Goal: Transaction & Acquisition: Purchase product/service

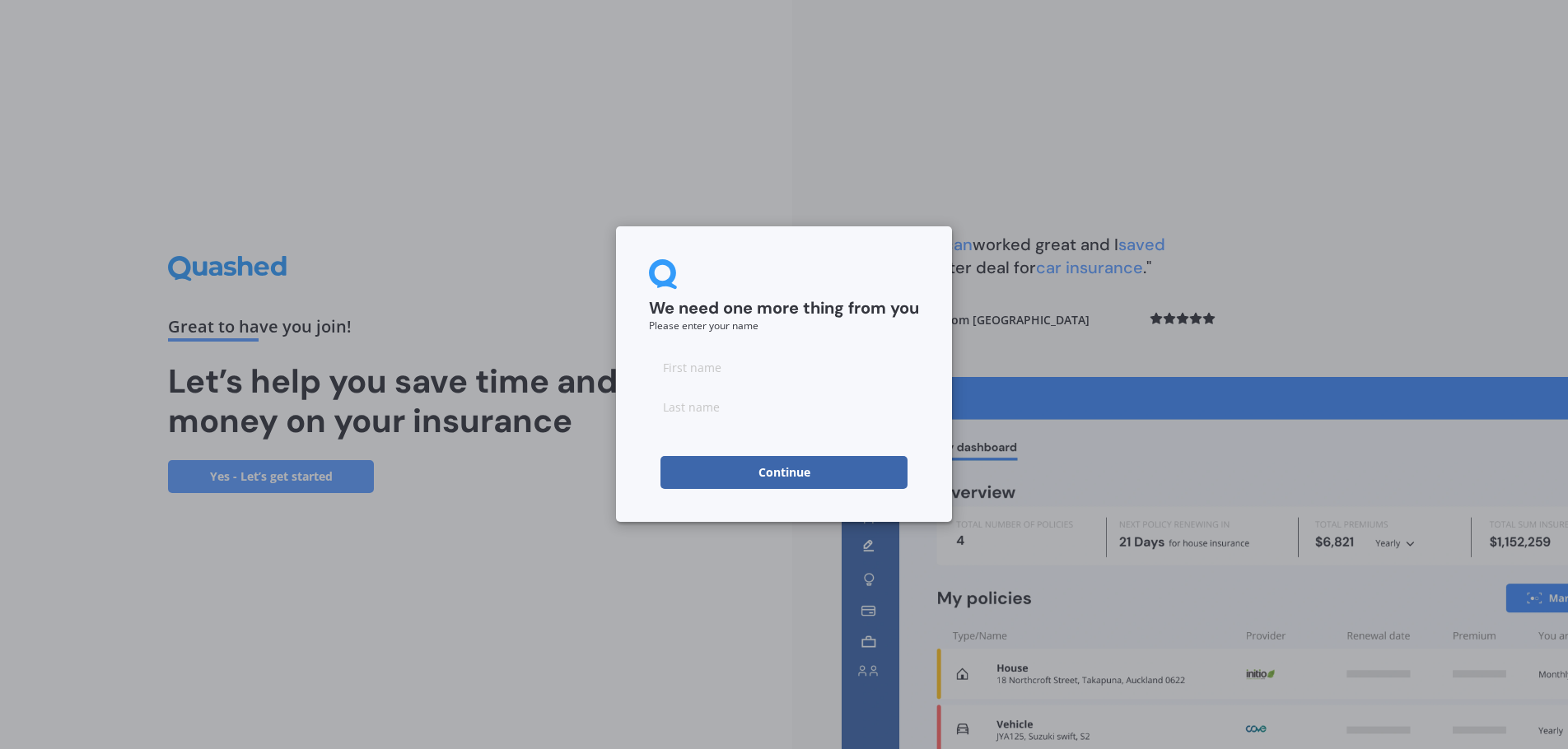
click at [754, 375] on input at bounding box center [784, 367] width 270 height 33
drag, startPoint x: 779, startPoint y: 346, endPoint x: 768, endPoint y: 352, distance: 12.5
click at [768, 352] on form "We need one more thing from you Please enter your name Continue" at bounding box center [784, 374] width 270 height 230
click at [751, 358] on input at bounding box center [784, 367] width 270 height 33
type input "[PERSON_NAME]"
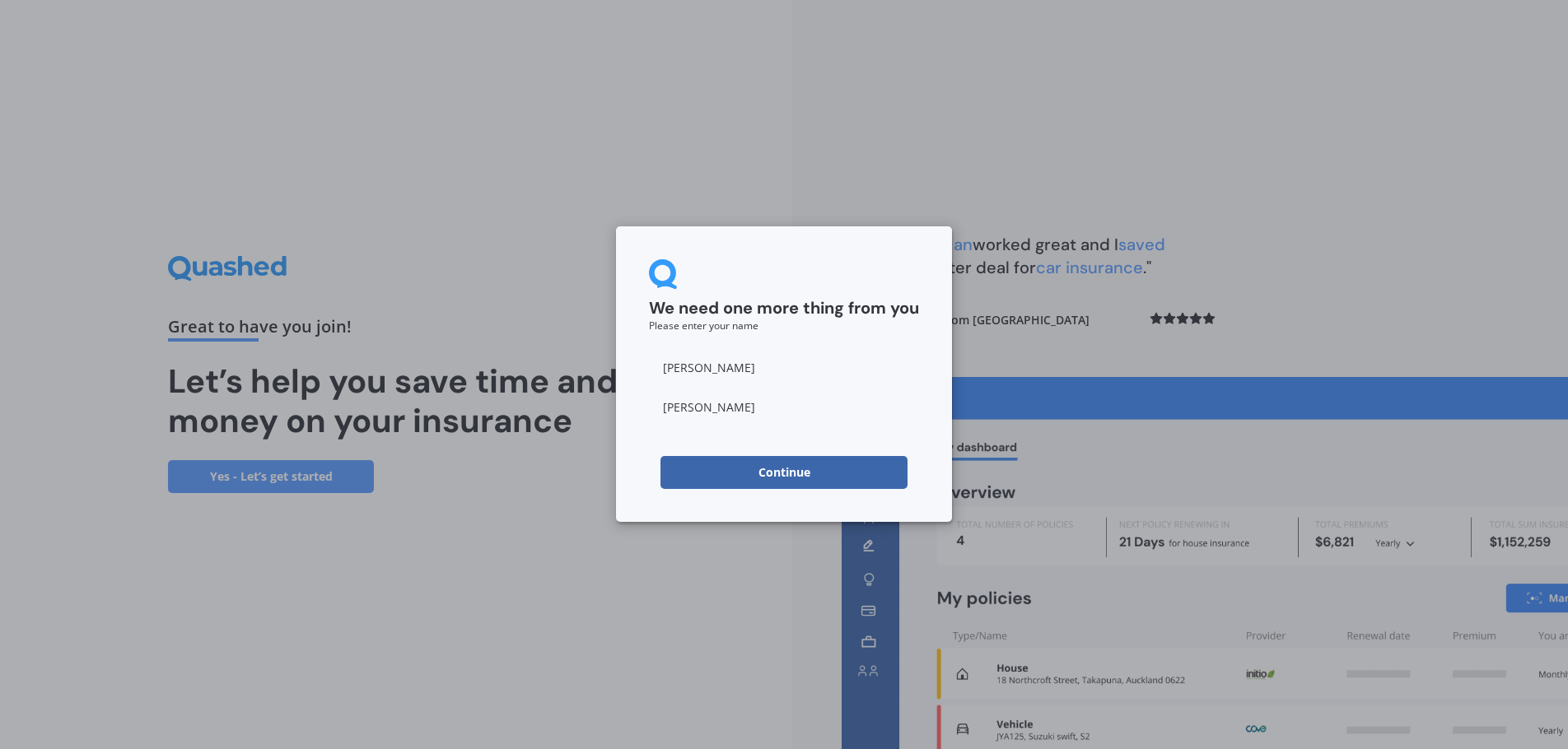
type input "[PERSON_NAME]"
click at [774, 335] on form "We need one more thing from you Please enter your name [PERSON_NAME] Continue" at bounding box center [784, 374] width 270 height 230
click at [759, 482] on button "Continue" at bounding box center [784, 473] width 247 height 33
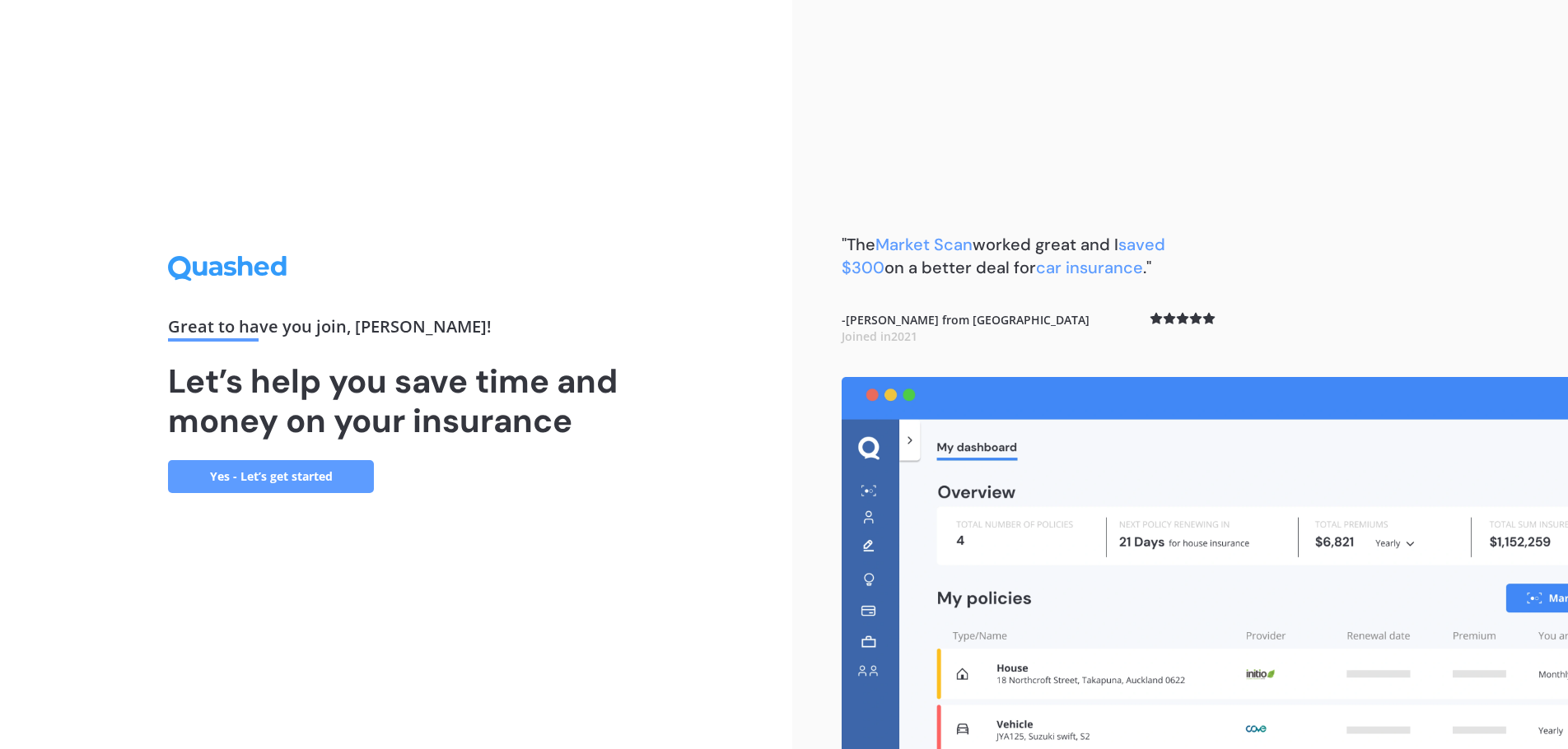
click at [436, 426] on h1 "Let’s help you save time and money on your insurance" at bounding box center [396, 400] width 456 height 79
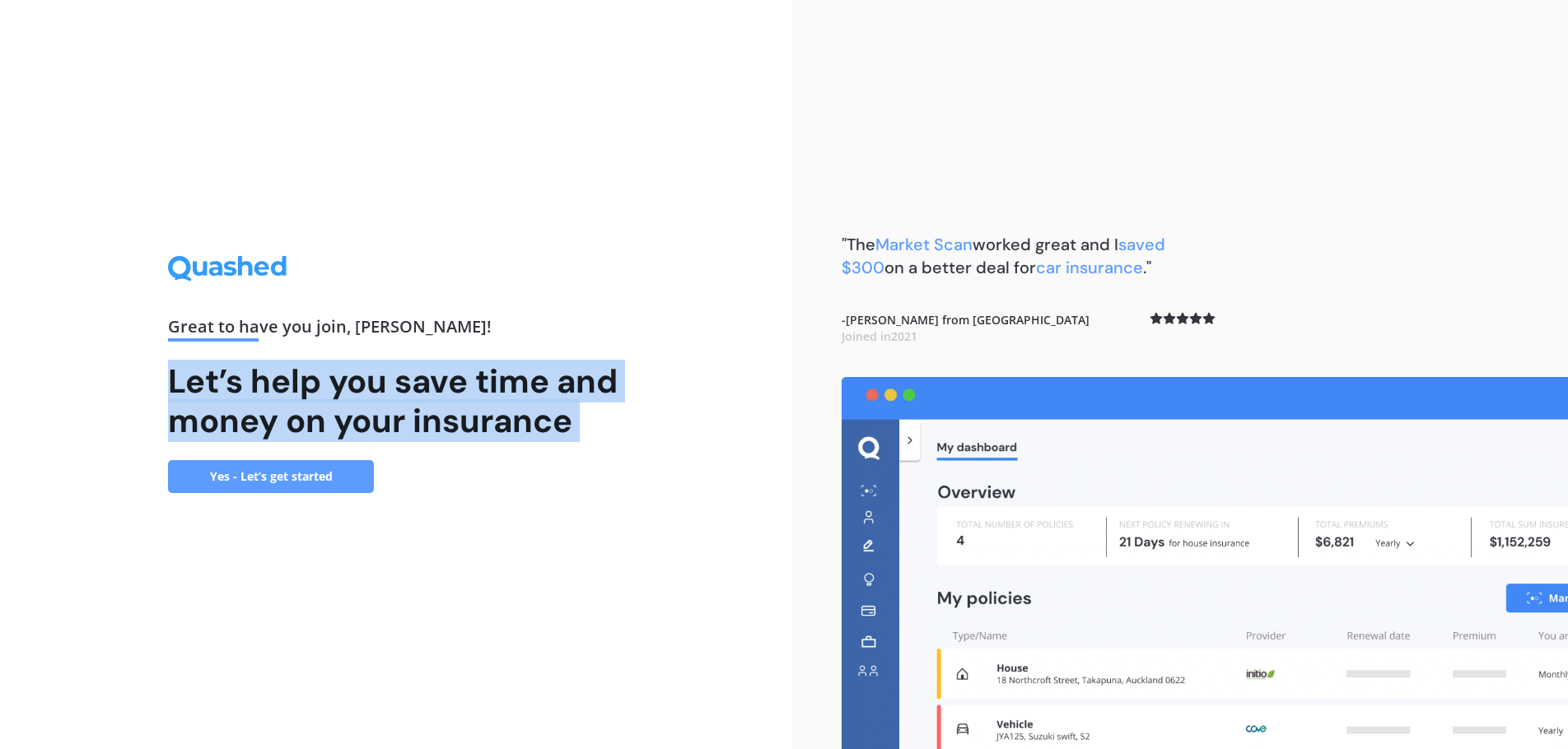
click at [436, 426] on h1 "Let’s help you save time and money on your insurance" at bounding box center [396, 400] width 456 height 79
click at [525, 411] on h1 "Let’s help you save time and money on your insurance" at bounding box center [396, 400] width 456 height 79
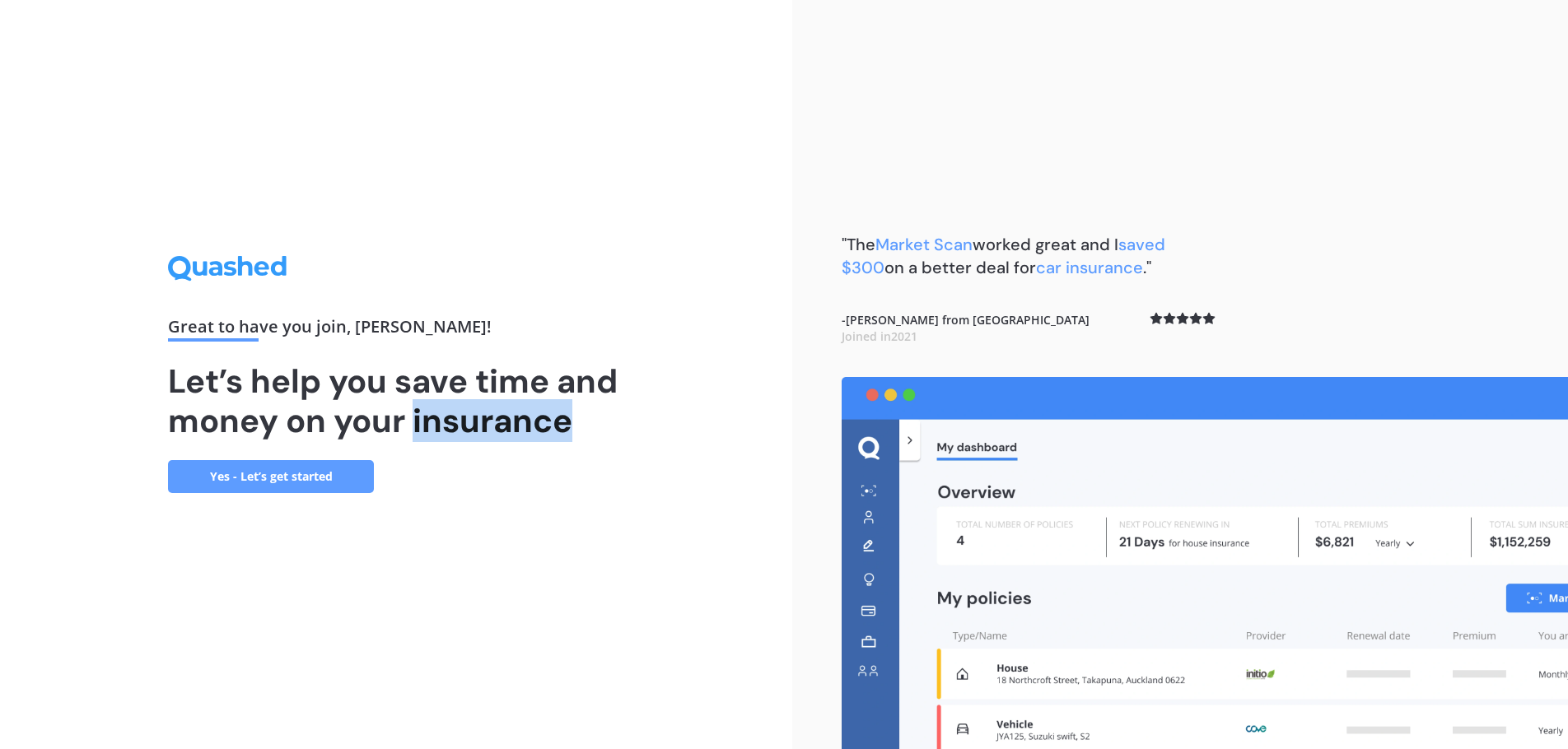
click at [525, 411] on h1 "Let’s help you save time and money on your insurance" at bounding box center [396, 400] width 456 height 79
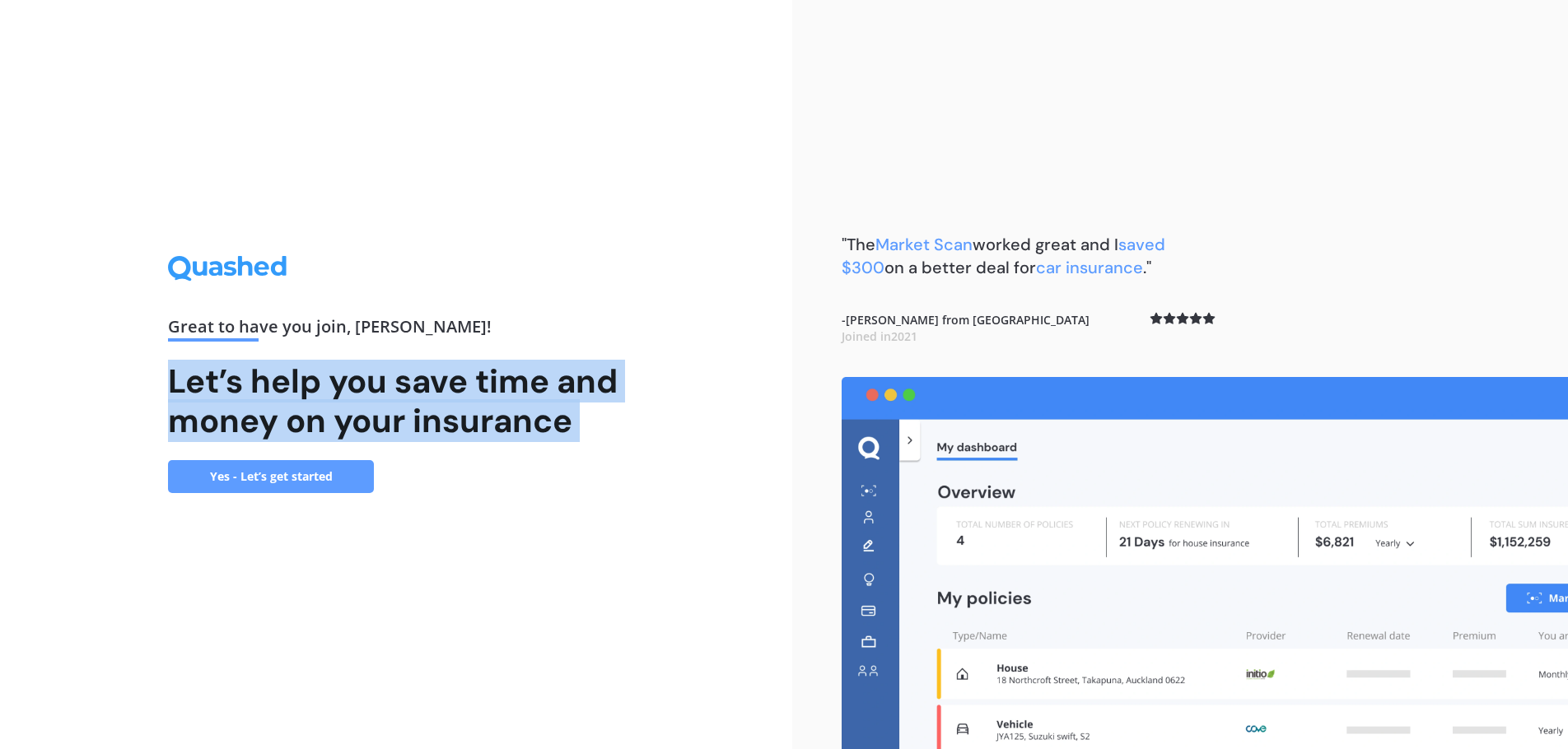
click at [525, 411] on h1 "Let’s help you save time and money on your insurance" at bounding box center [396, 400] width 456 height 79
click at [514, 422] on h1 "Let’s help you save time and money on your insurance" at bounding box center [396, 400] width 456 height 79
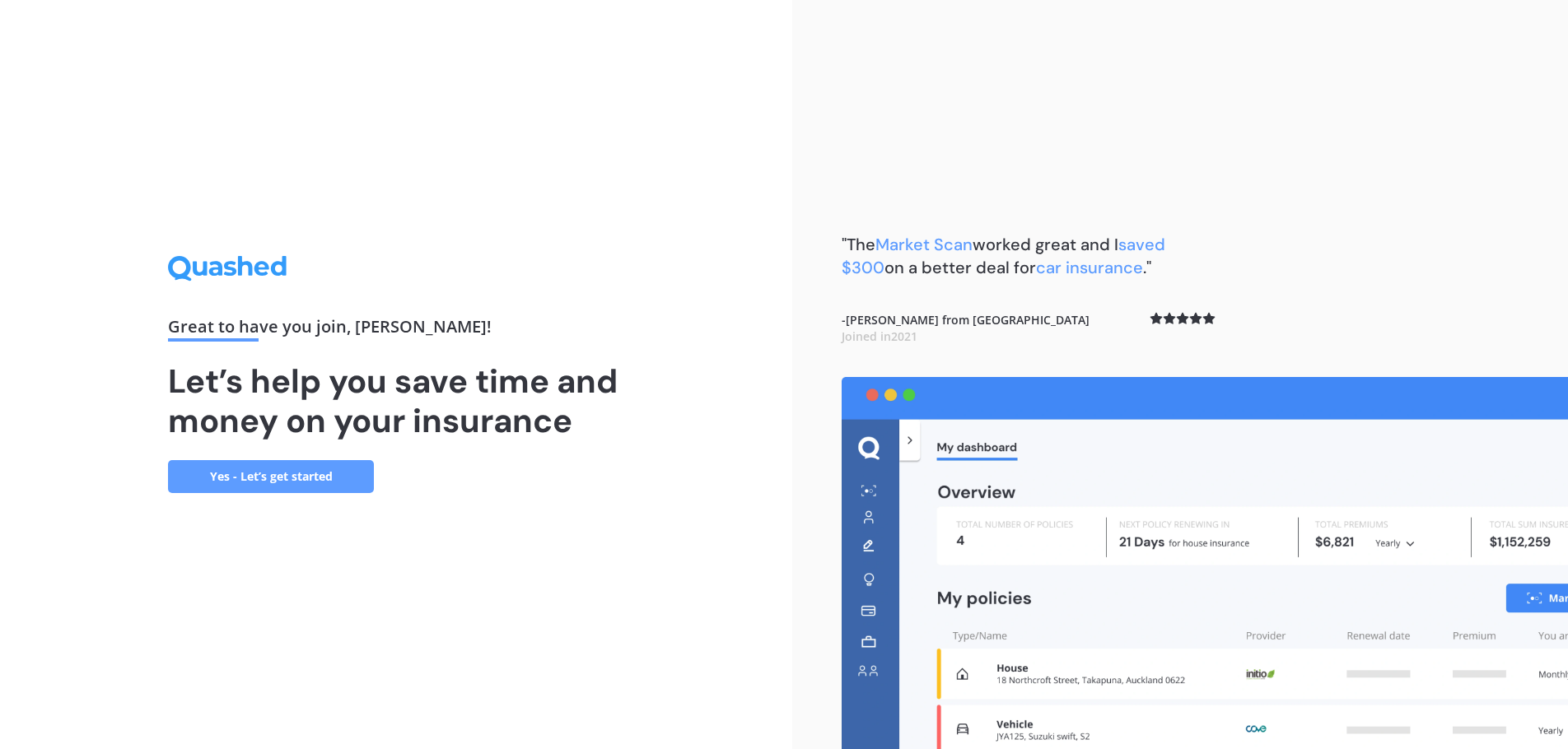
drag, startPoint x: 514, startPoint y: 422, endPoint x: 481, endPoint y: 424, distance: 33.1
click at [481, 424] on h1 "Let’s help you save time and money on your insurance" at bounding box center [396, 400] width 456 height 79
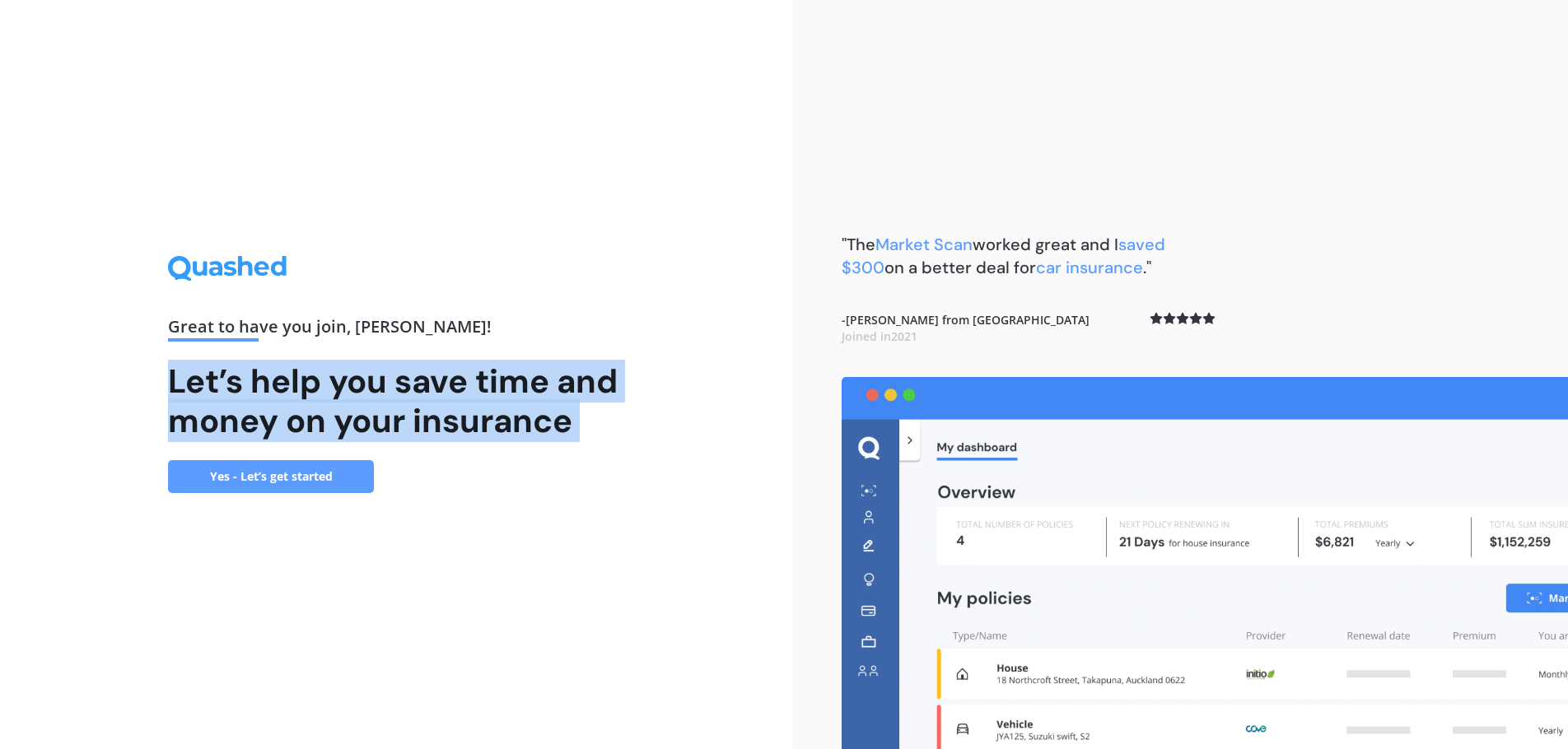
click at [481, 424] on h1 "Let’s help you save time and money on your insurance" at bounding box center [396, 400] width 456 height 79
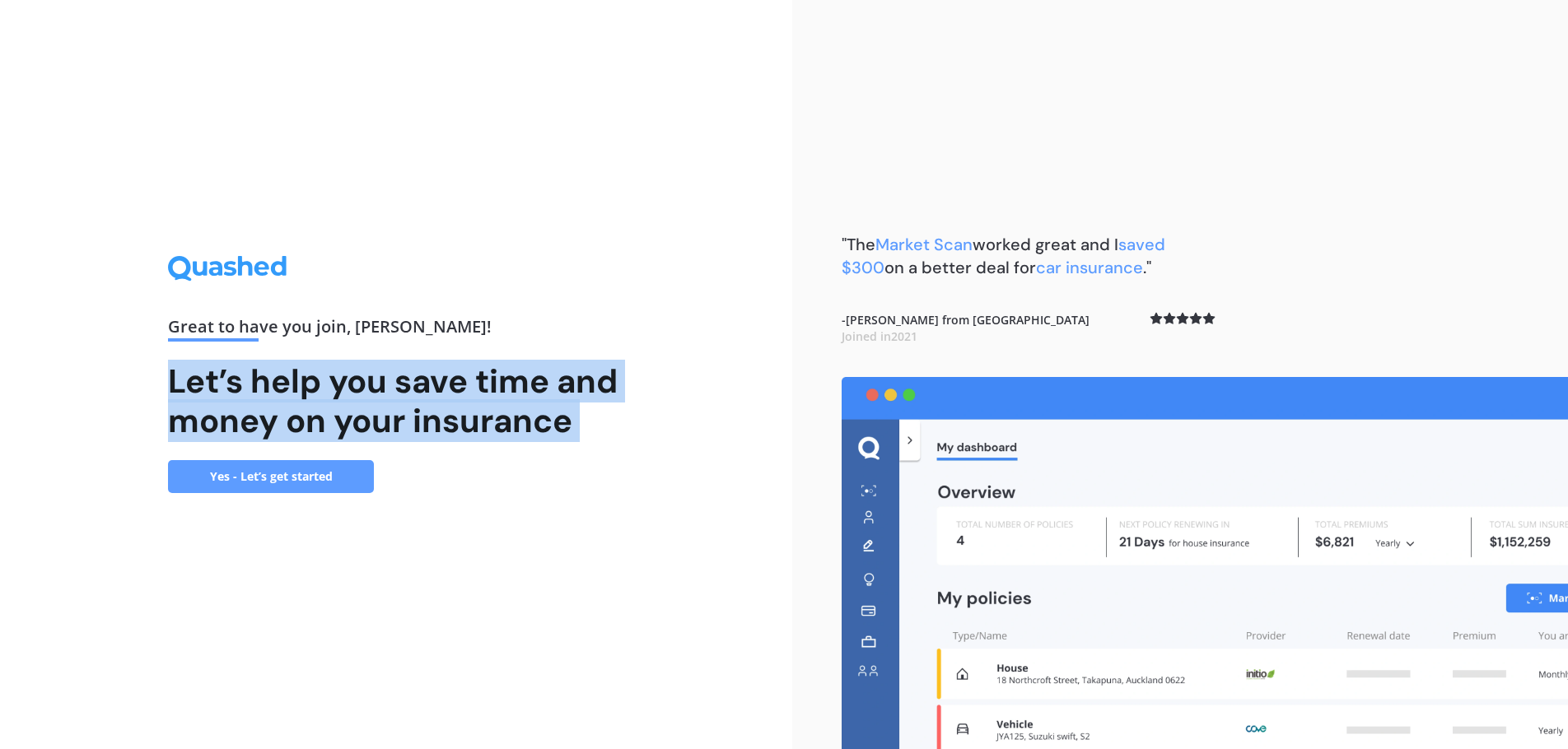
click at [481, 424] on h1 "Let’s help you save time and money on your insurance" at bounding box center [396, 400] width 456 height 79
click at [524, 437] on h1 "Let’s help you save time and money on your insurance" at bounding box center [396, 400] width 456 height 79
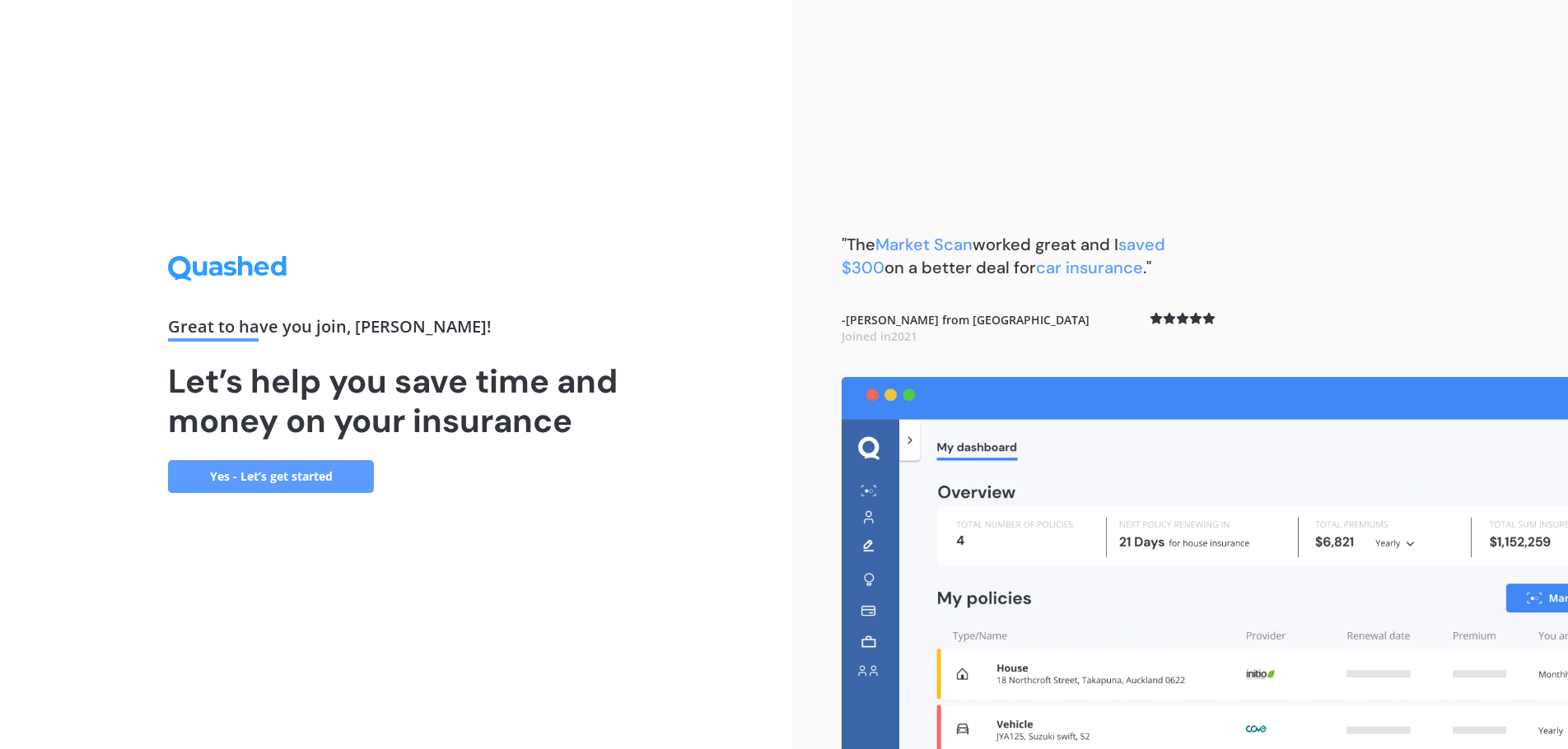
click at [346, 480] on link "Yes - Let’s get started" at bounding box center [271, 477] width 206 height 33
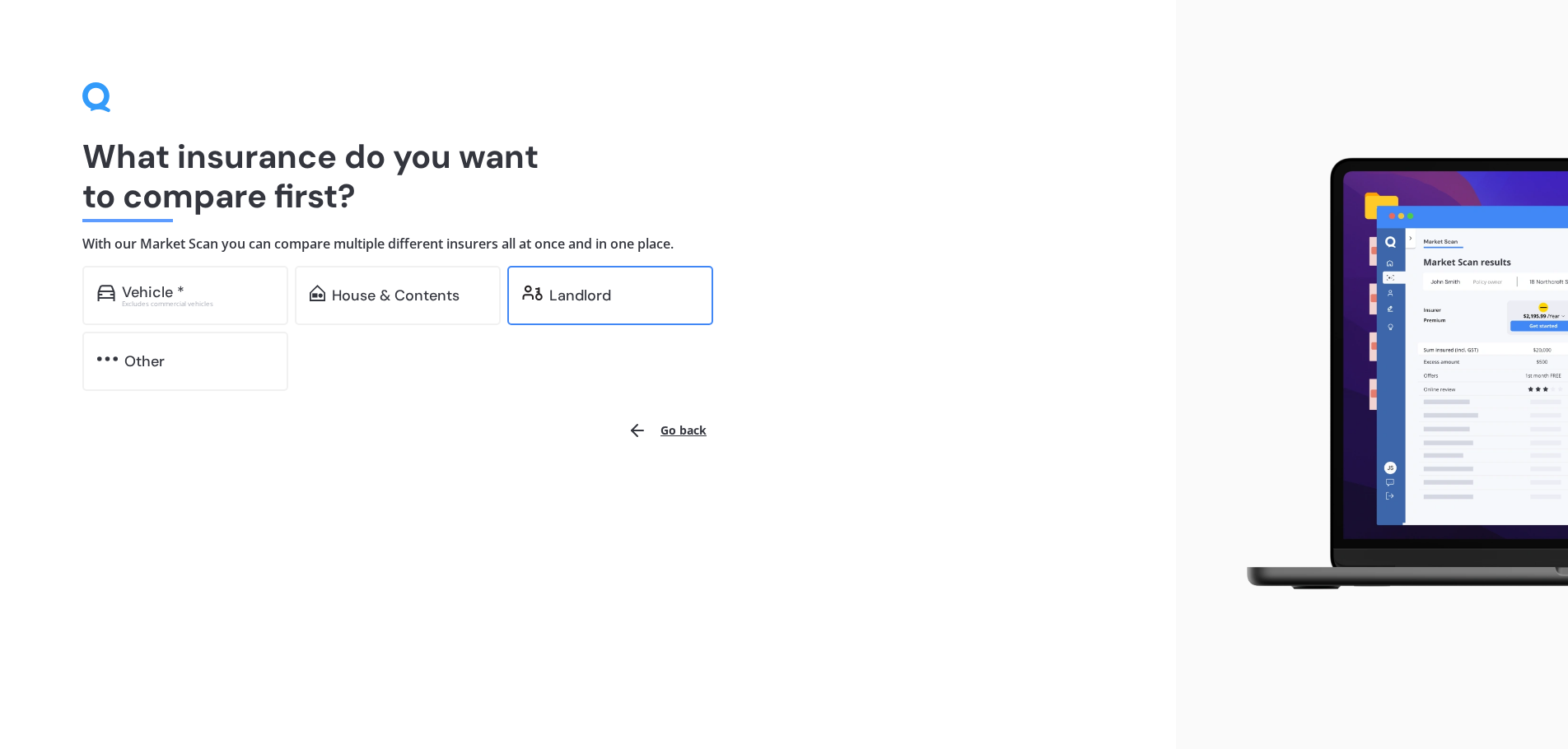
click at [565, 305] on div "Landlord" at bounding box center [610, 295] width 206 height 59
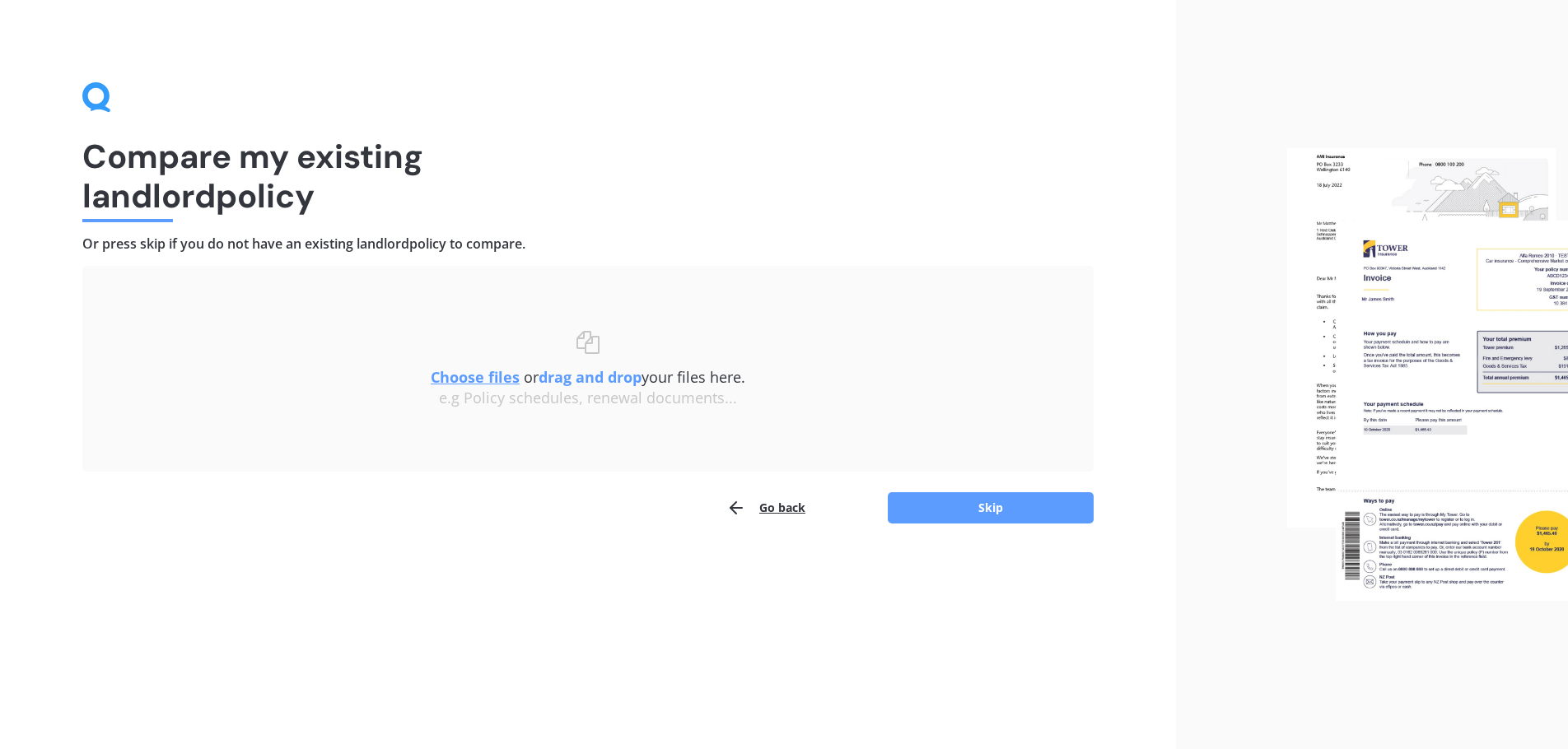
click at [494, 381] on u "Choose files" at bounding box center [475, 377] width 89 height 20
click at [960, 502] on button "Skip" at bounding box center [990, 508] width 206 height 32
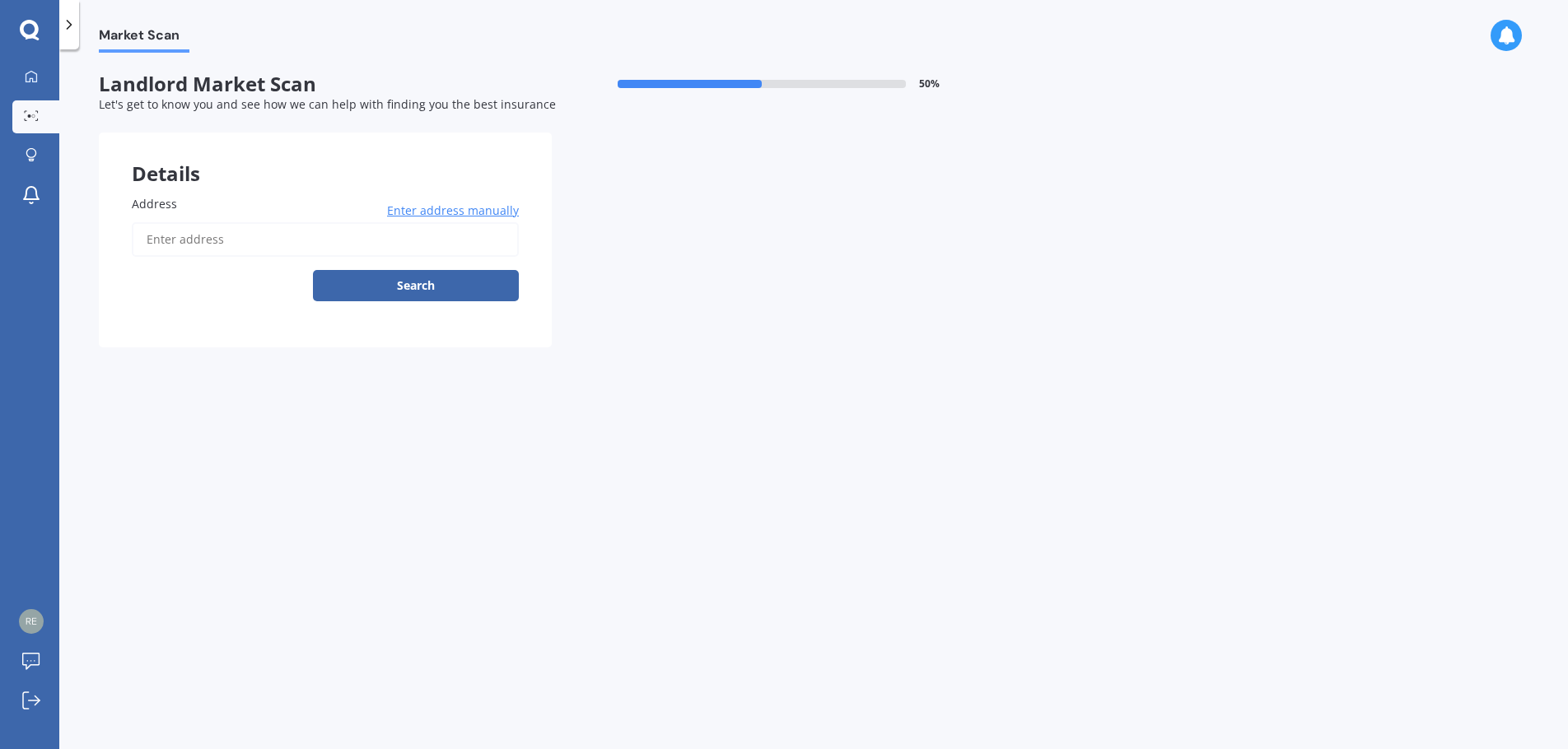
click at [237, 246] on input "Address" at bounding box center [325, 240] width 387 height 35
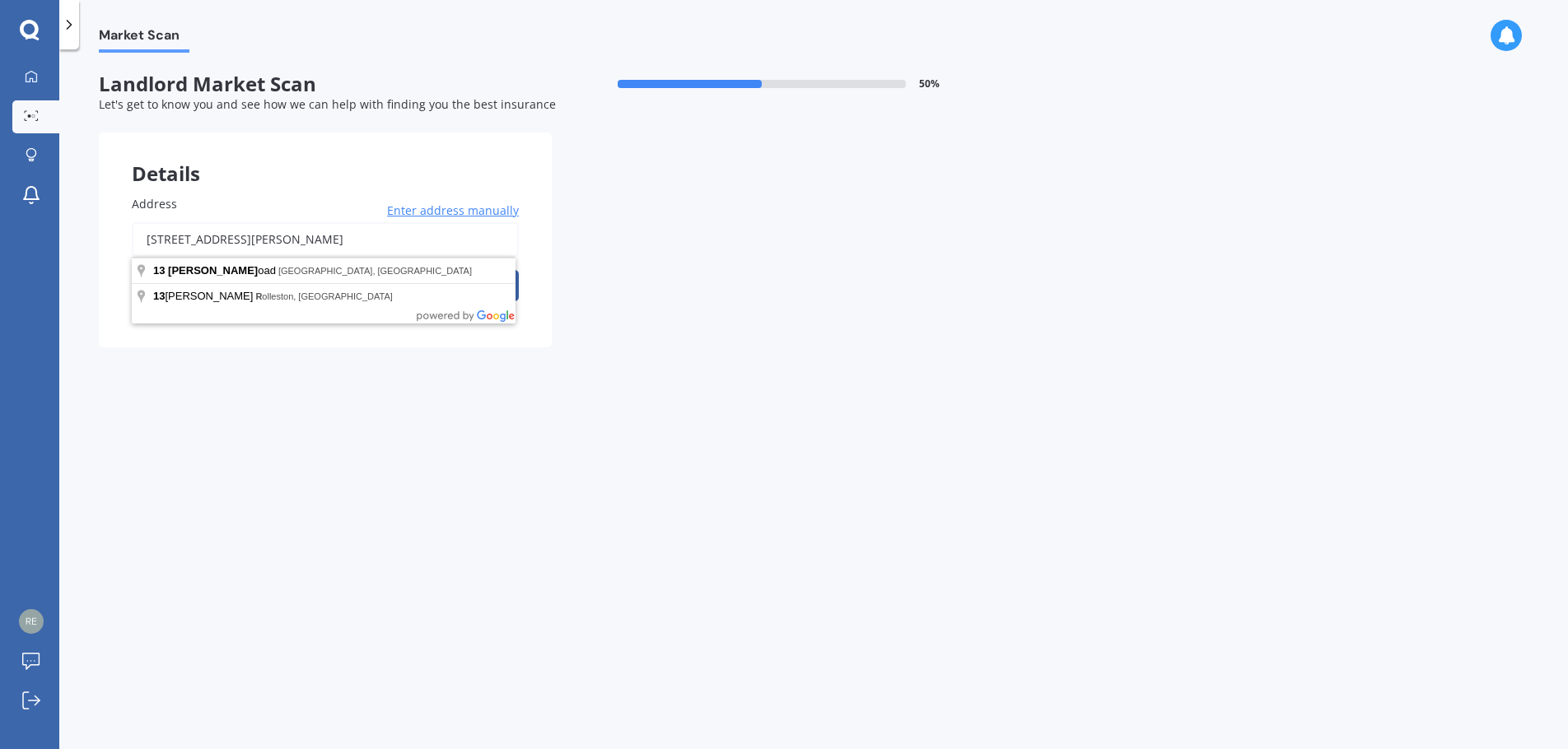
click at [217, 274] on div "[STREET_ADDRESS][PERSON_NAME] Enter address manually Search" at bounding box center [325, 261] width 387 height 79
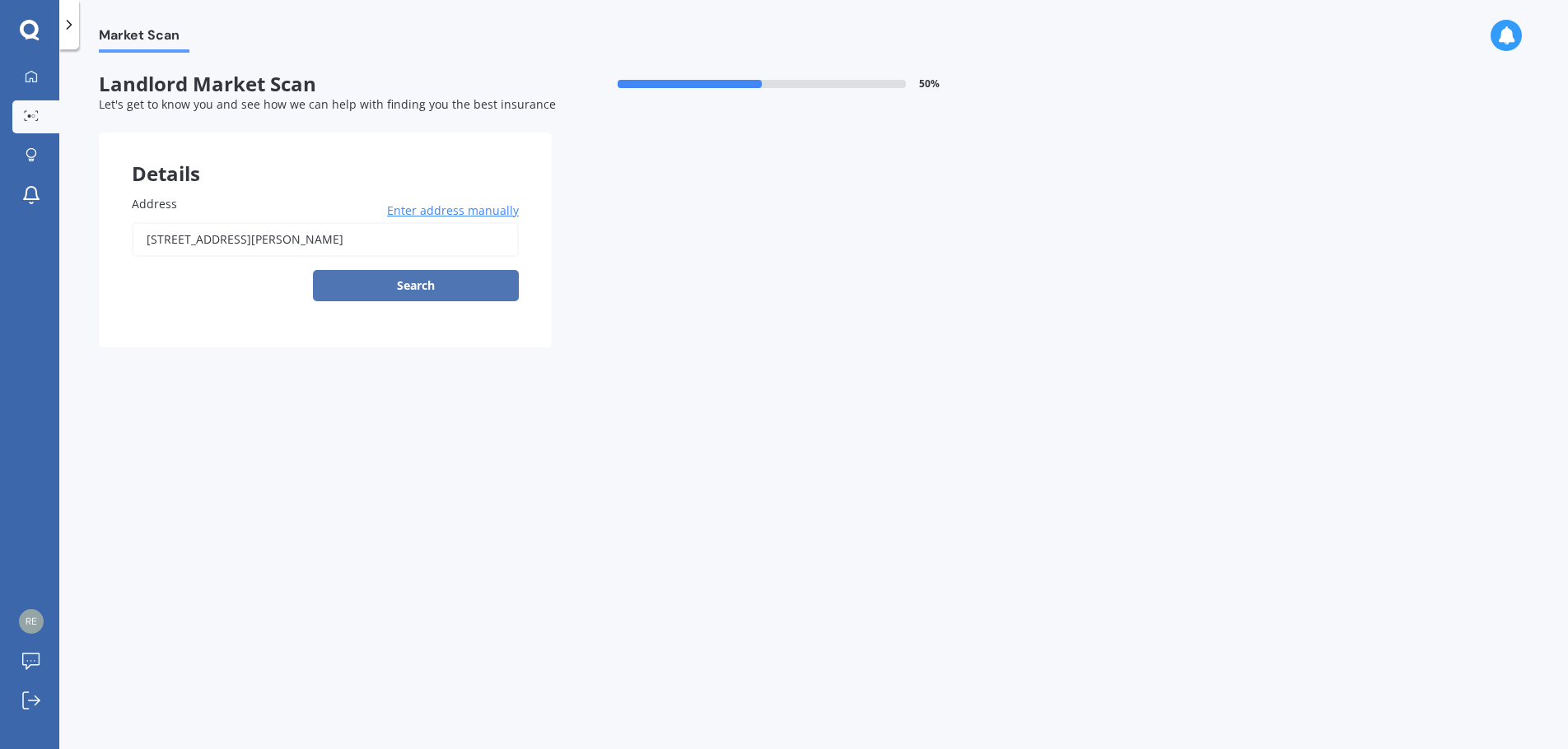
click at [428, 291] on button "Search" at bounding box center [416, 285] width 206 height 32
type input "[STREET_ADDRESS][PERSON_NAME]"
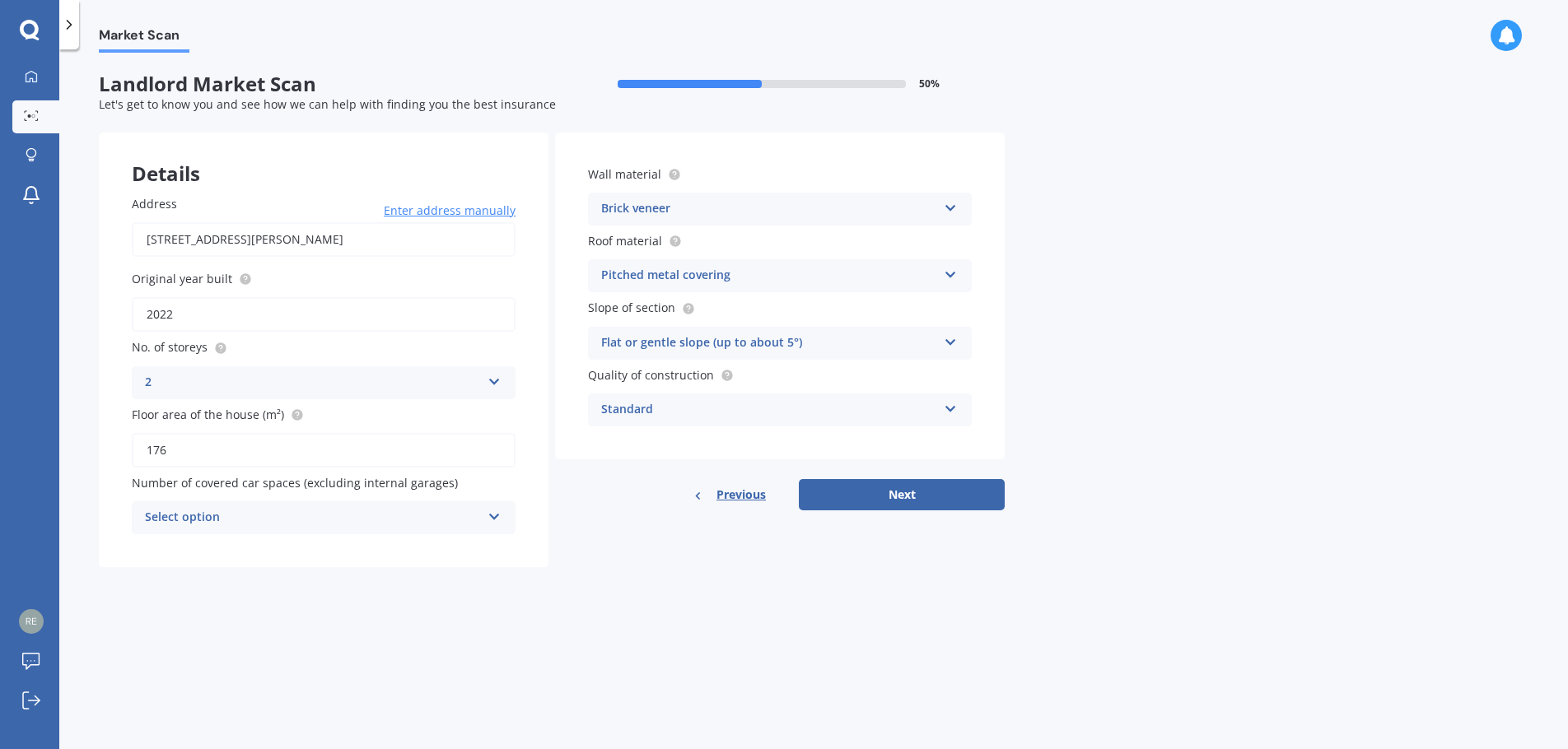
click at [339, 521] on div "Select option" at bounding box center [313, 518] width 336 height 20
drag, startPoint x: 305, startPoint y: 579, endPoint x: 315, endPoint y: 558, distance: 23.3
click at [315, 558] on div "0 1 2 3 4 5+" at bounding box center [323, 624] width 384 height 180
click at [632, 610] on div "Market Scan Landlord Market Scan 50 % Let's get to know you and see how we can …" at bounding box center [814, 402] width 1509 height 700
click at [769, 211] on div "Brick veneer" at bounding box center [769, 209] width 336 height 20
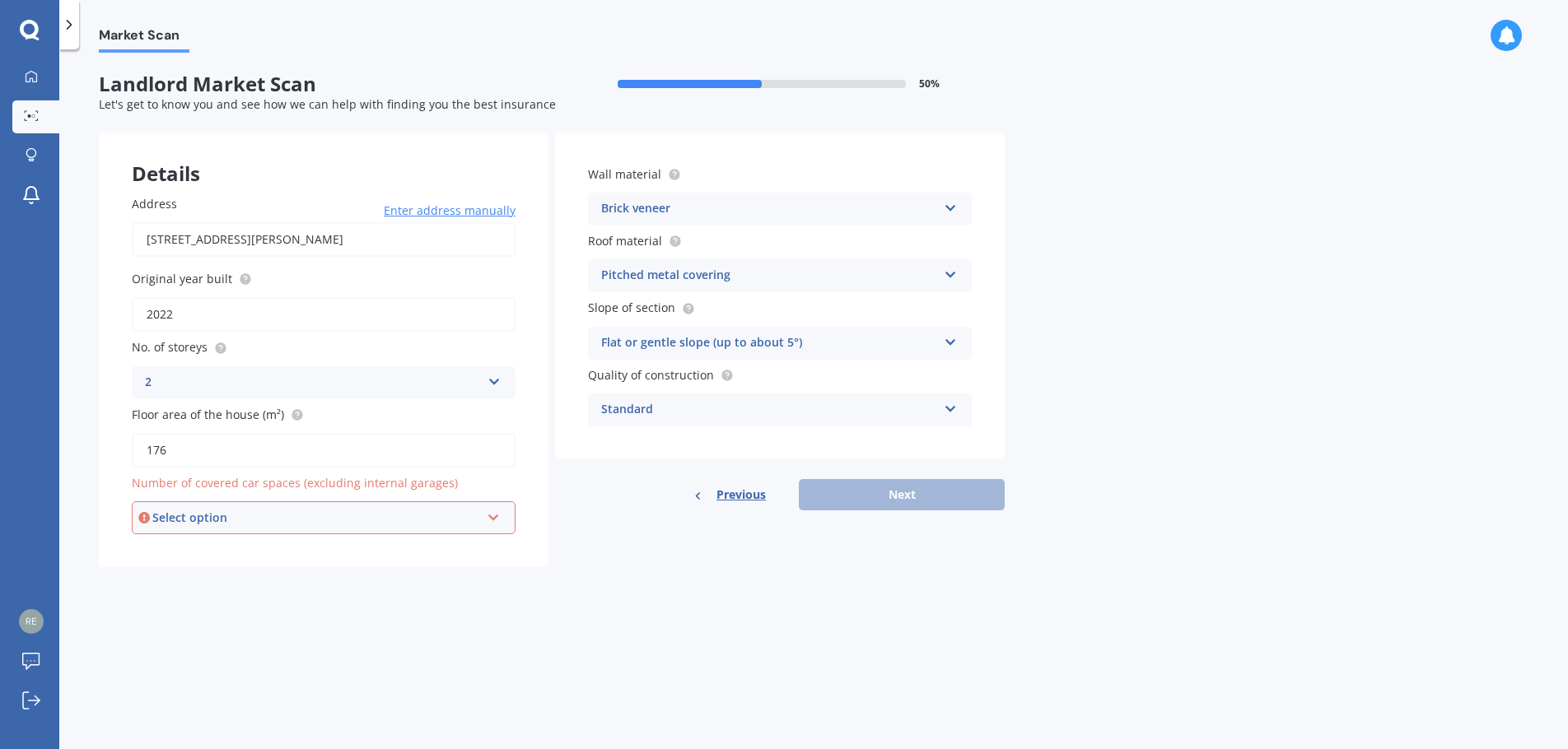
click at [1076, 219] on div "Market Scan Landlord Market Scan 50 % Let's get to know you and see how we can …" at bounding box center [814, 402] width 1509 height 700
click at [252, 518] on div "Select option" at bounding box center [316, 518] width 328 height 18
click at [226, 557] on div "0" at bounding box center [323, 549] width 381 height 30
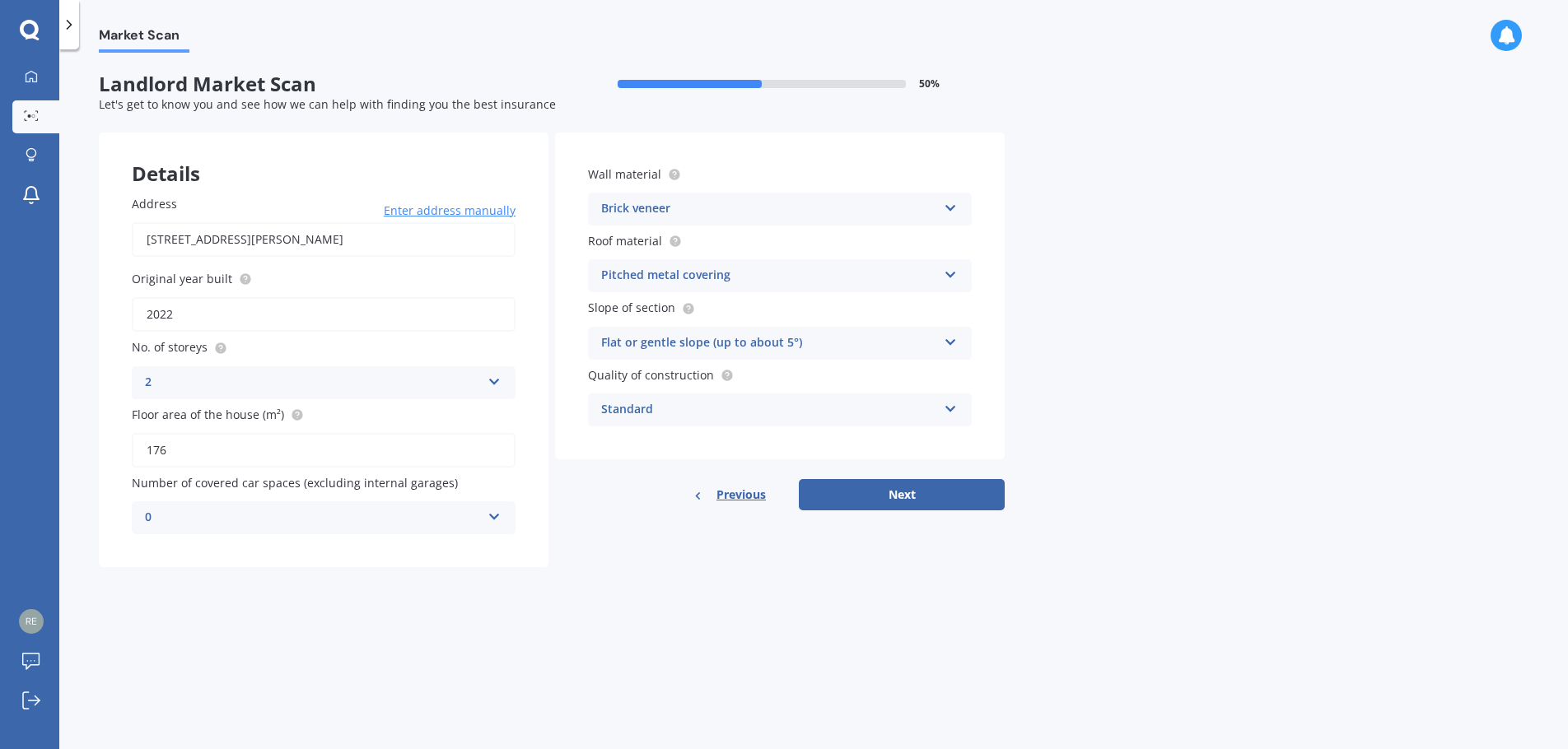
click at [630, 585] on div "Market Scan Landlord Market Scan 50 % Let's get to know you and see how we can …" at bounding box center [814, 402] width 1509 height 700
click at [859, 496] on button "Next" at bounding box center [901, 495] width 206 height 32
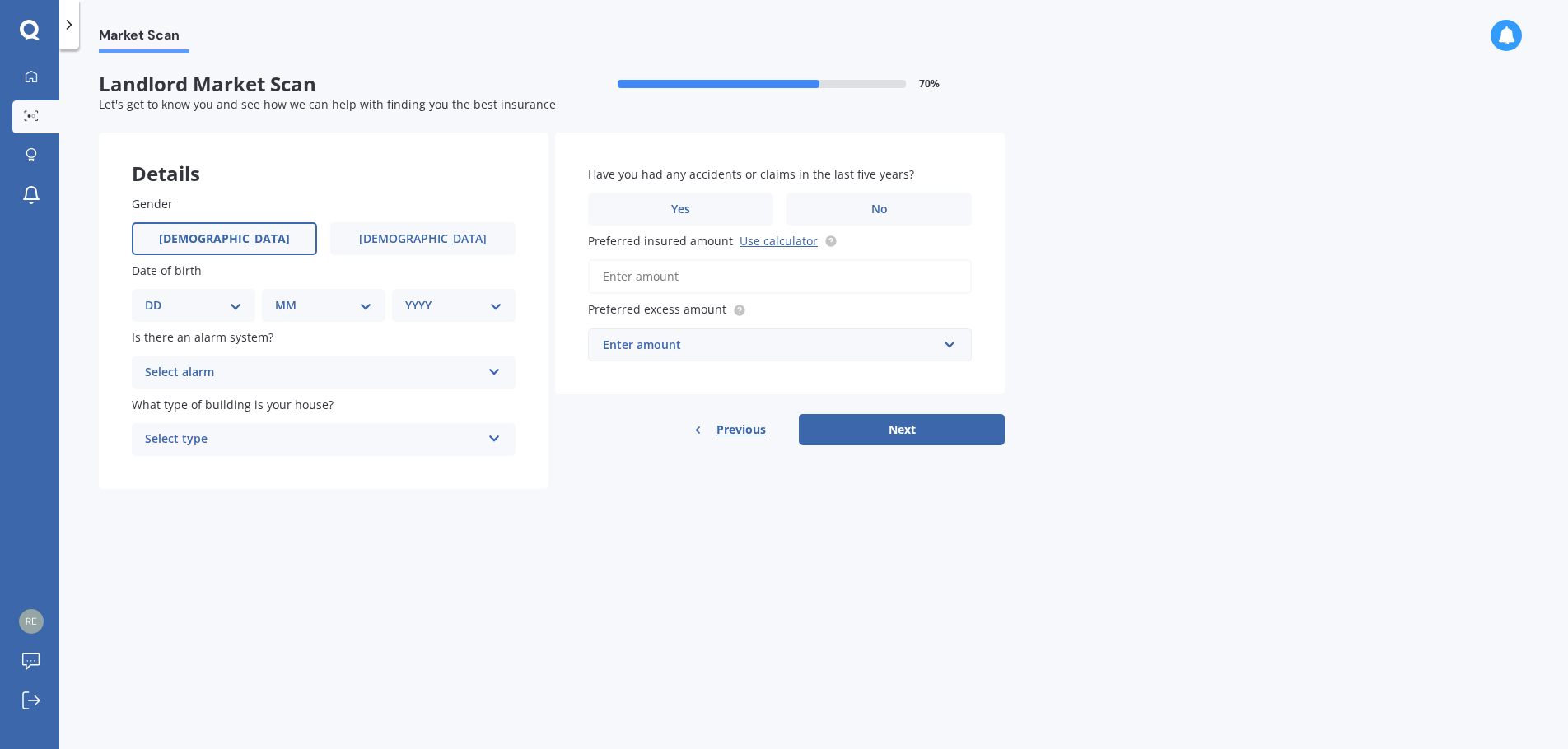
click at [257, 229] on label "[DEMOGRAPHIC_DATA]" at bounding box center [224, 239] width 186 height 33
click at [0, 0] on input "[DEMOGRAPHIC_DATA]" at bounding box center [0, 0] width 0 height 0
click at [184, 300] on select "DD 01 02 03 04 05 06 07 08 09 10 11 12 13 14 15 16 17 18 19 20 21 22 23 24 25 2…" at bounding box center [193, 305] width 97 height 18
select select "11"
click at [158, 296] on select "DD 01 02 03 04 05 06 07 08 09 10 11 12 13 14 15 16 17 18 19 20 21 22 23 24 25 2…" at bounding box center [193, 305] width 97 height 18
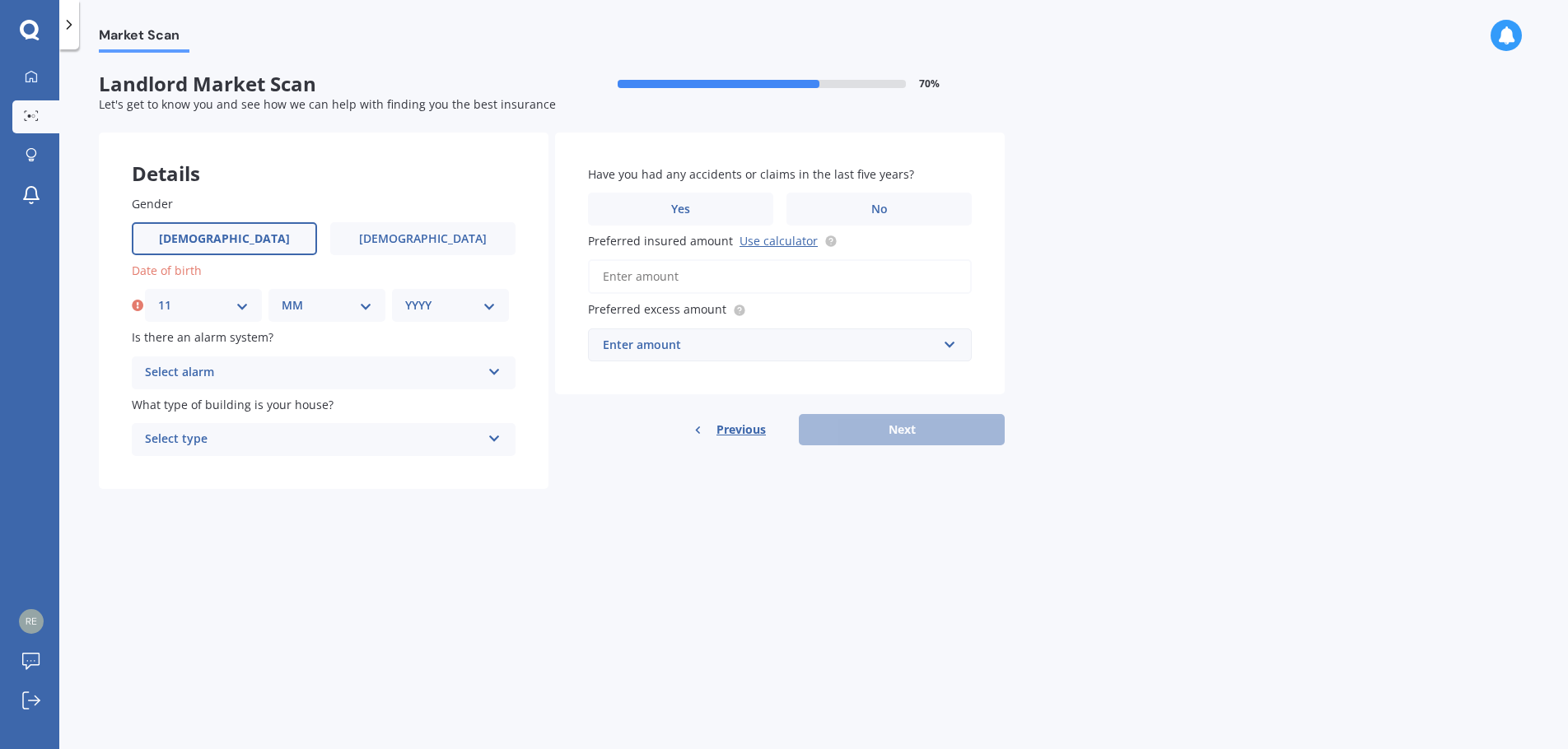
click at [341, 298] on select "MM 01 02 03 04 05 06 07 08 09 10 11 12" at bounding box center [326, 305] width 91 height 18
select select "12"
click at [281, 296] on select "MM 01 02 03 04 05 06 07 08 09 10 11 12" at bounding box center [326, 305] width 91 height 18
click at [437, 301] on select "YYYY 2009 2008 2007 2006 2005 2004 2003 2002 2001 2000 1999 1998 1997 1996 1995…" at bounding box center [450, 305] width 91 height 18
select select "1989"
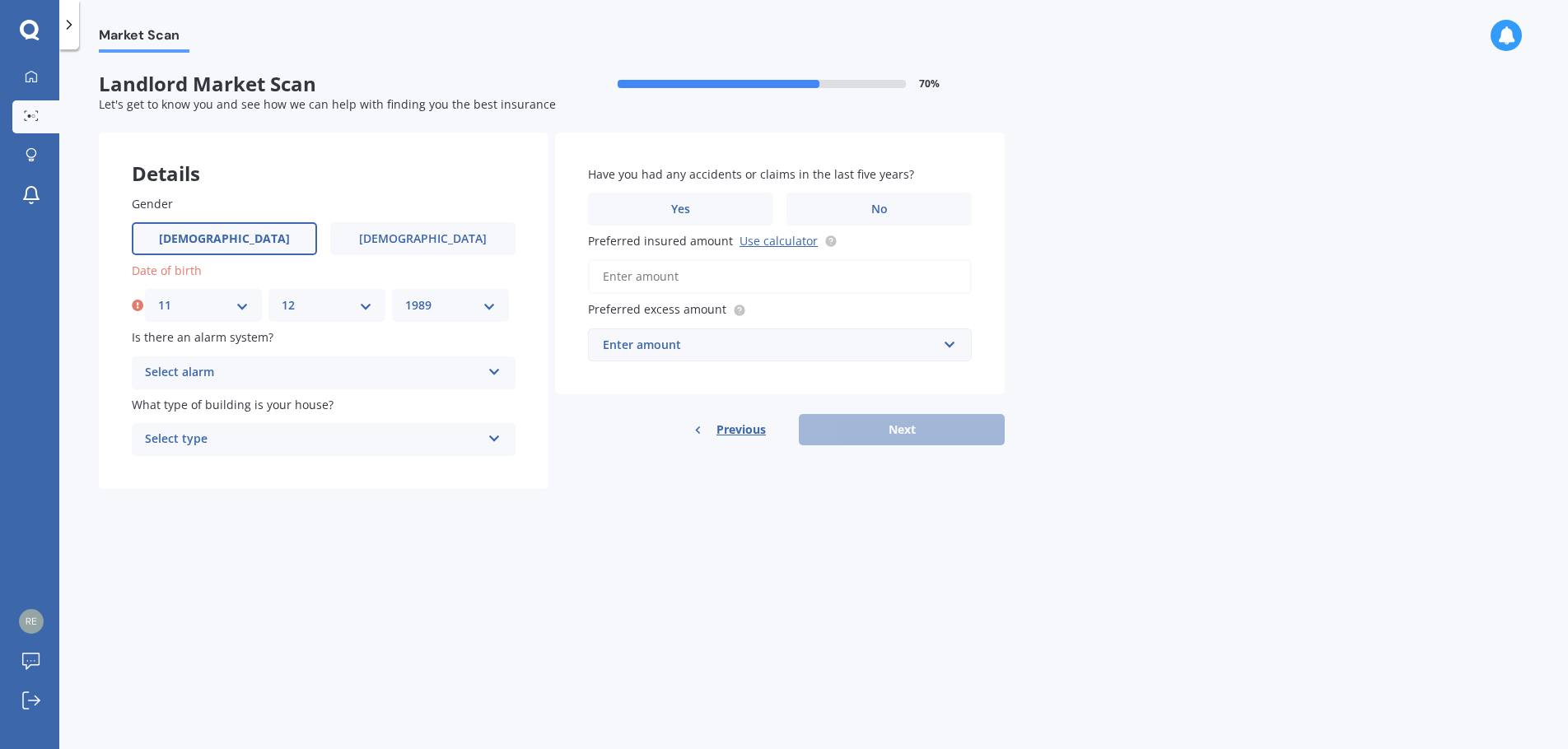
click at [406, 296] on select "YYYY 2009 2008 2007 2006 2005 2004 2003 2002 2001 2000 1999 1998 1997 1996 1995…" at bounding box center [450, 305] width 91 height 18
click at [307, 384] on div "Select alarm Yes, monitored Yes, not monitored No" at bounding box center [323, 373] width 384 height 33
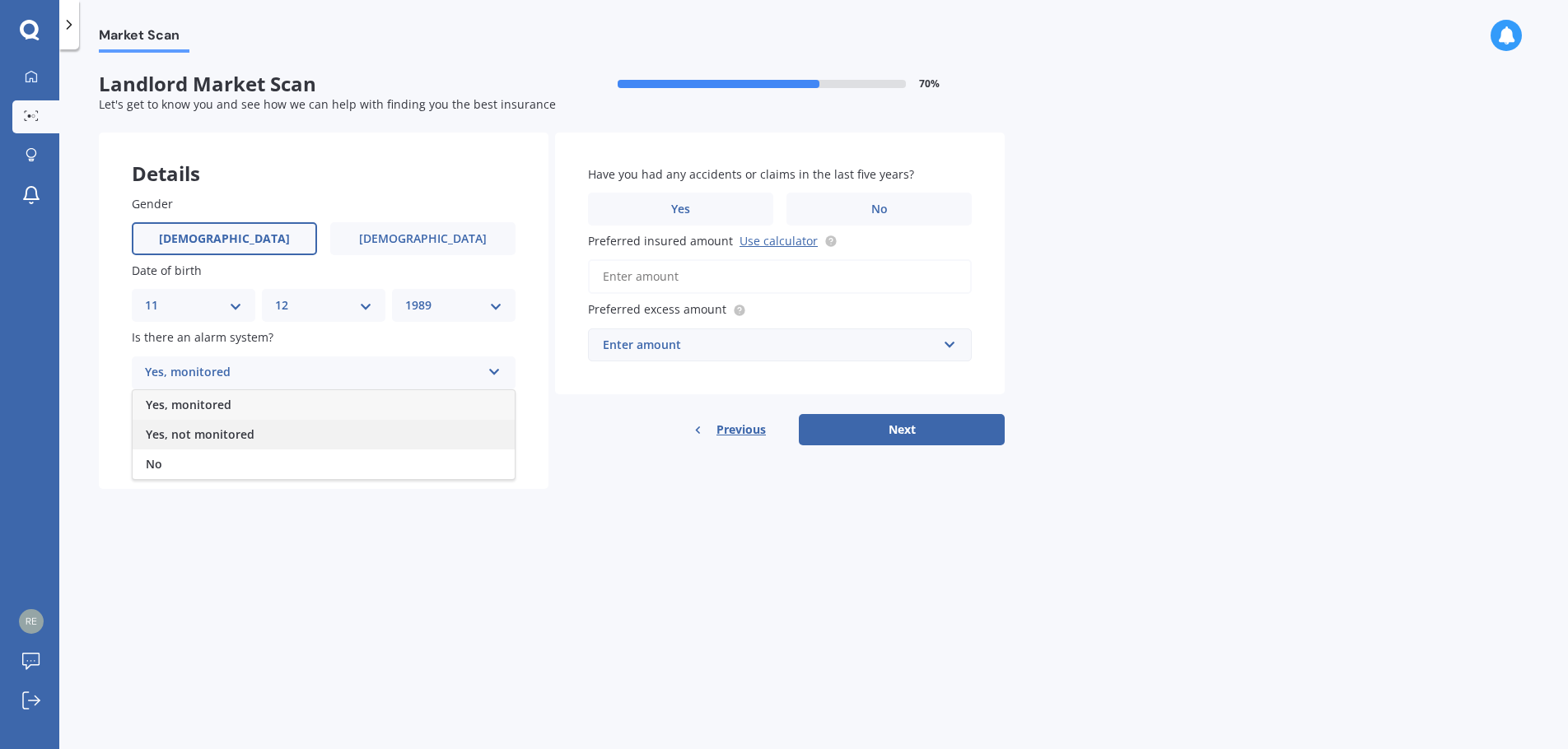
click at [296, 429] on div "Yes, not monitored" at bounding box center [323, 434] width 382 height 30
click at [293, 442] on div "Select type" at bounding box center [313, 439] width 336 height 20
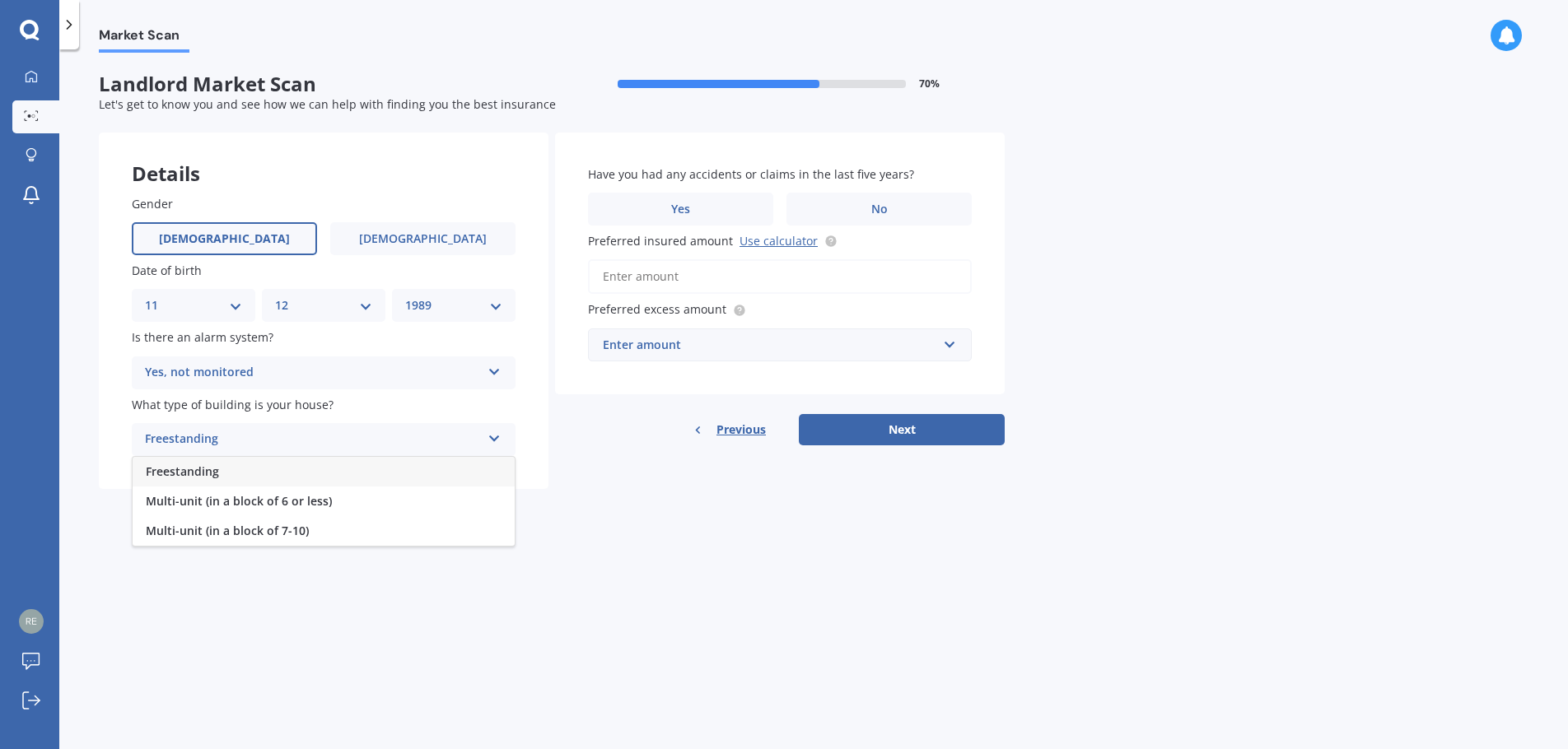
click at [309, 476] on div "Freestanding" at bounding box center [323, 472] width 382 height 30
click at [880, 209] on span "No" at bounding box center [880, 209] width 17 height 14
click at [0, 0] on input "No" at bounding box center [0, 0] width 0 height 0
click at [770, 280] on input "Preferred insured amount Use calculator" at bounding box center [779, 277] width 384 height 35
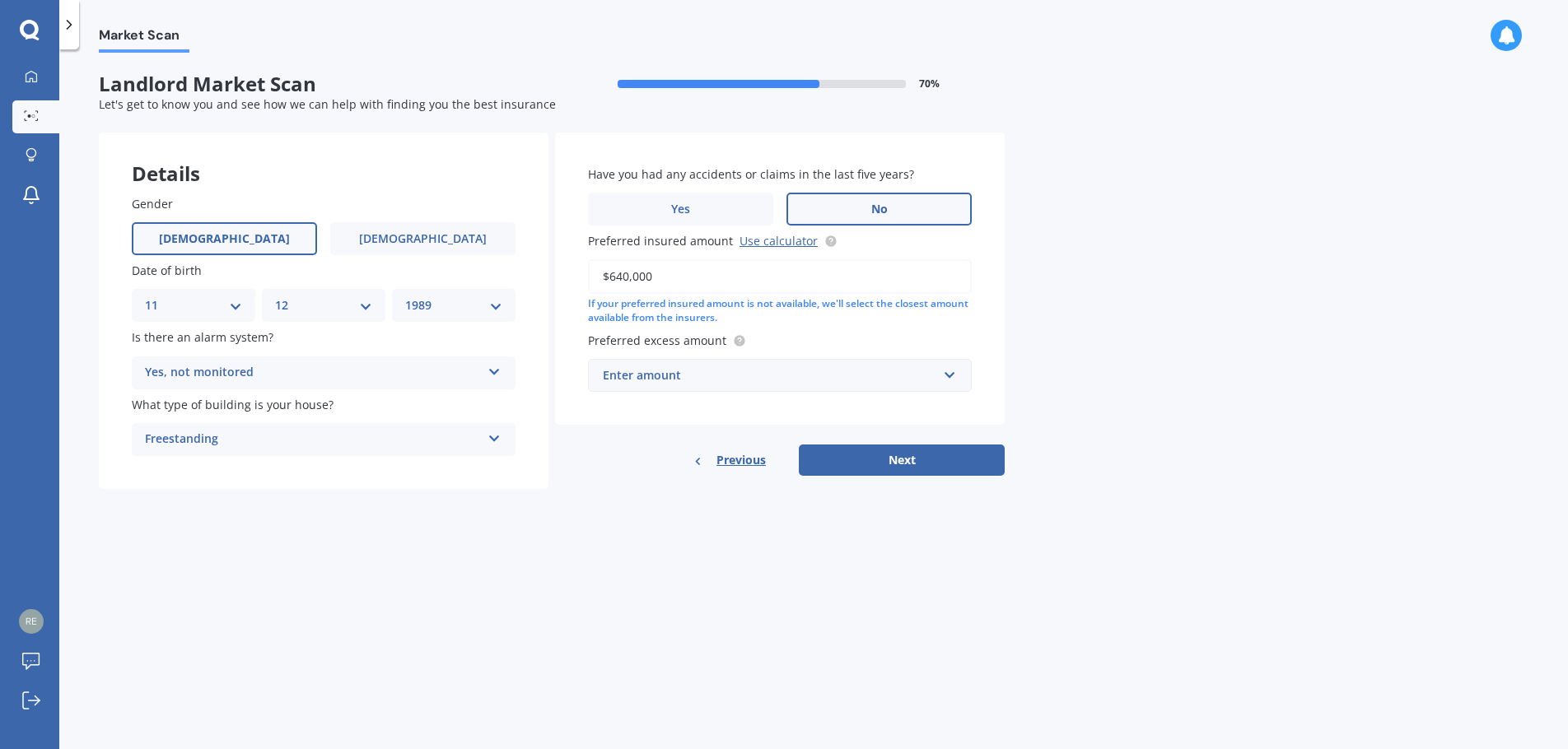
type input "$640,000"
click at [832, 383] on div "Enter amount" at bounding box center [770, 375] width 335 height 18
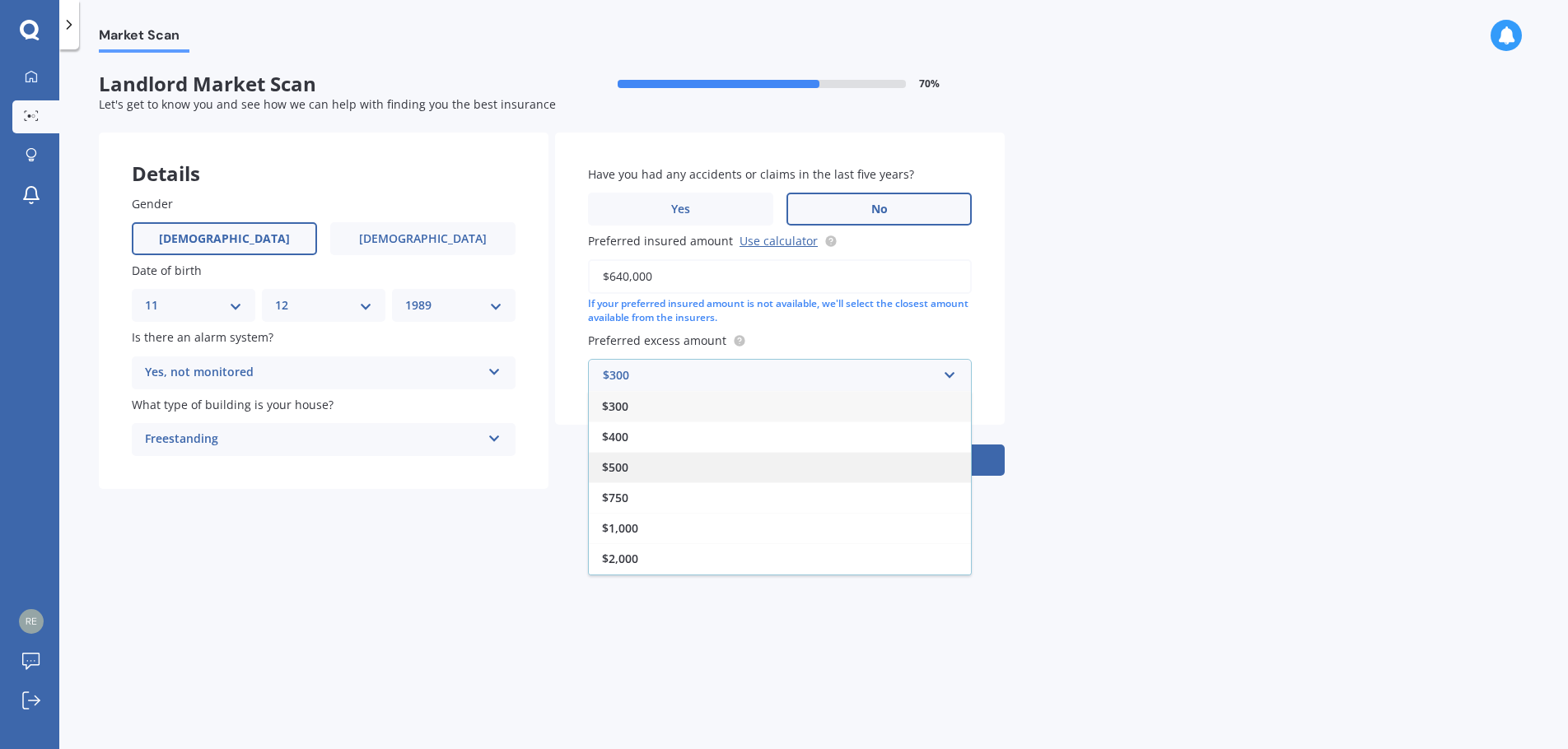
click at [769, 459] on div "$500" at bounding box center [779, 467] width 382 height 31
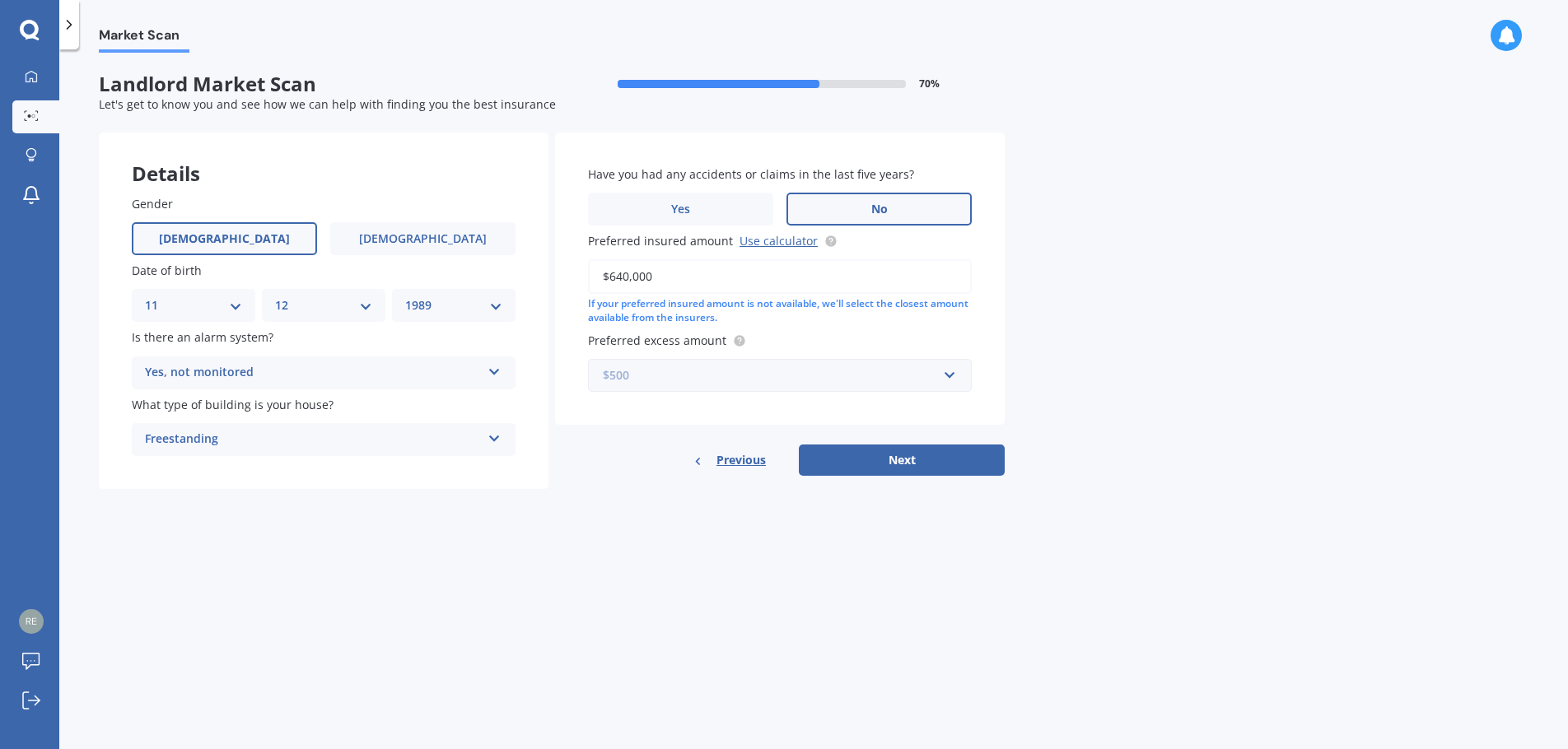
click at [664, 385] on input "text" at bounding box center [774, 375] width 369 height 32
click at [661, 499] on div "$750" at bounding box center [779, 498] width 382 height 31
click at [915, 470] on button "Next" at bounding box center [901, 460] width 206 height 32
select select "11"
select select "12"
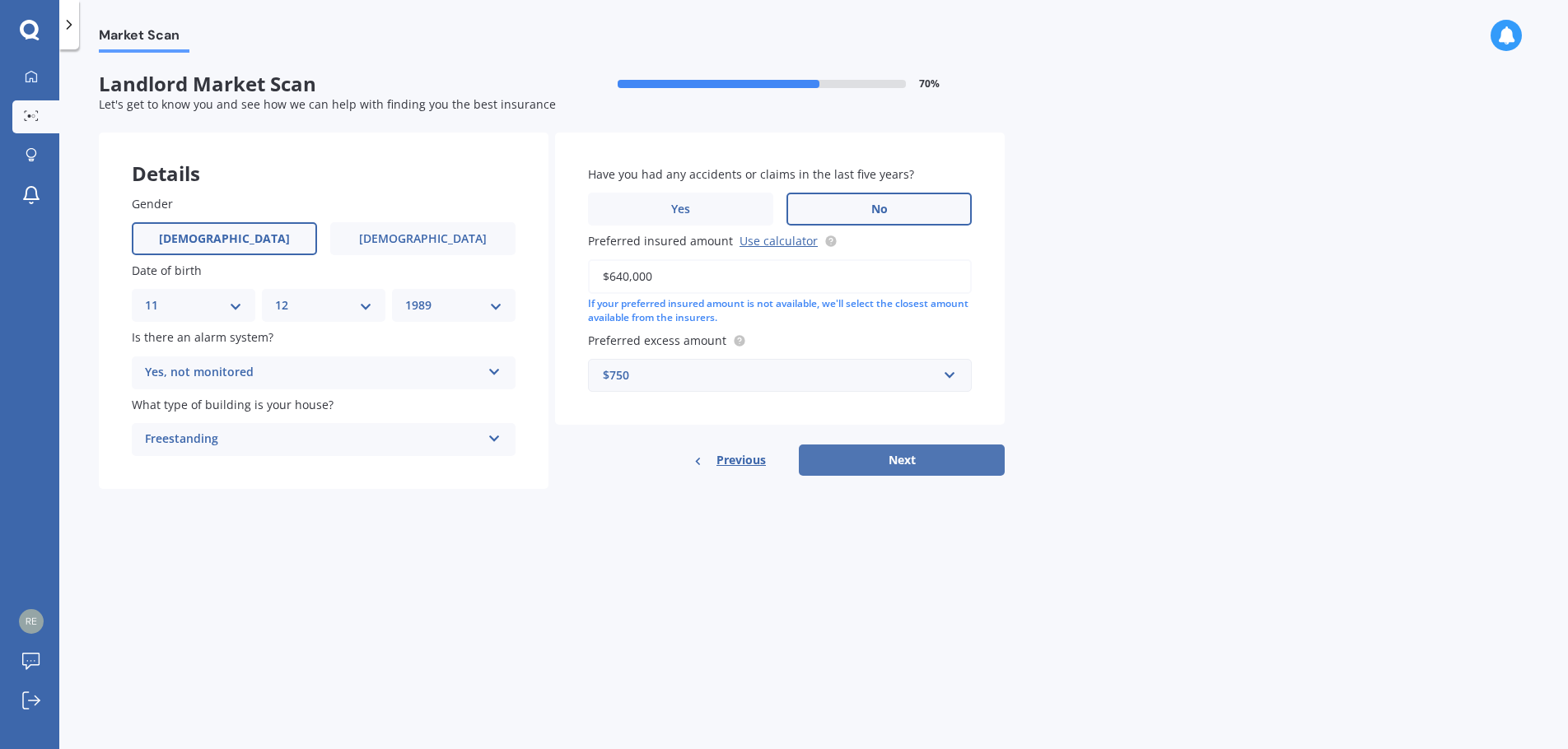
select select "1989"
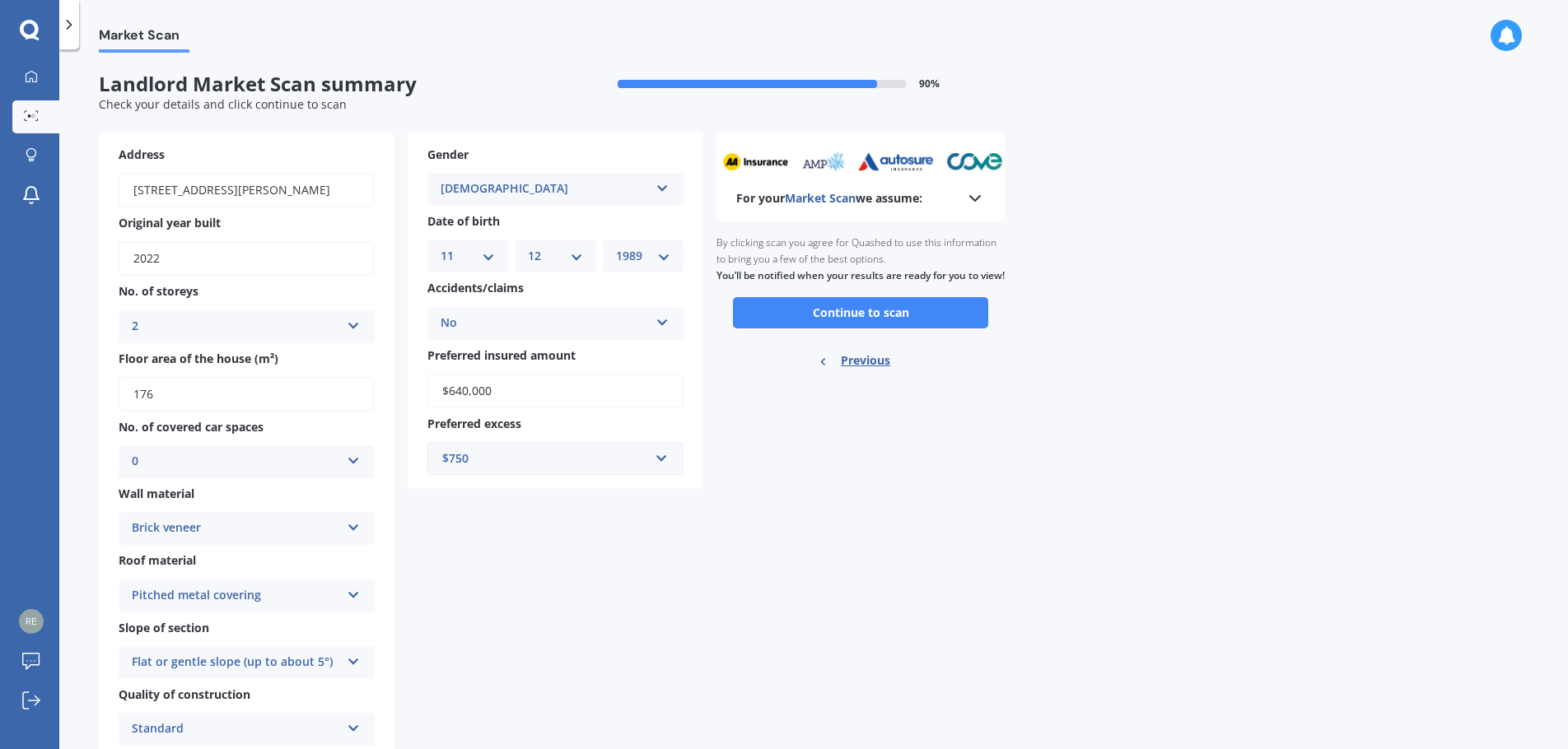
scroll to position [187, 0]
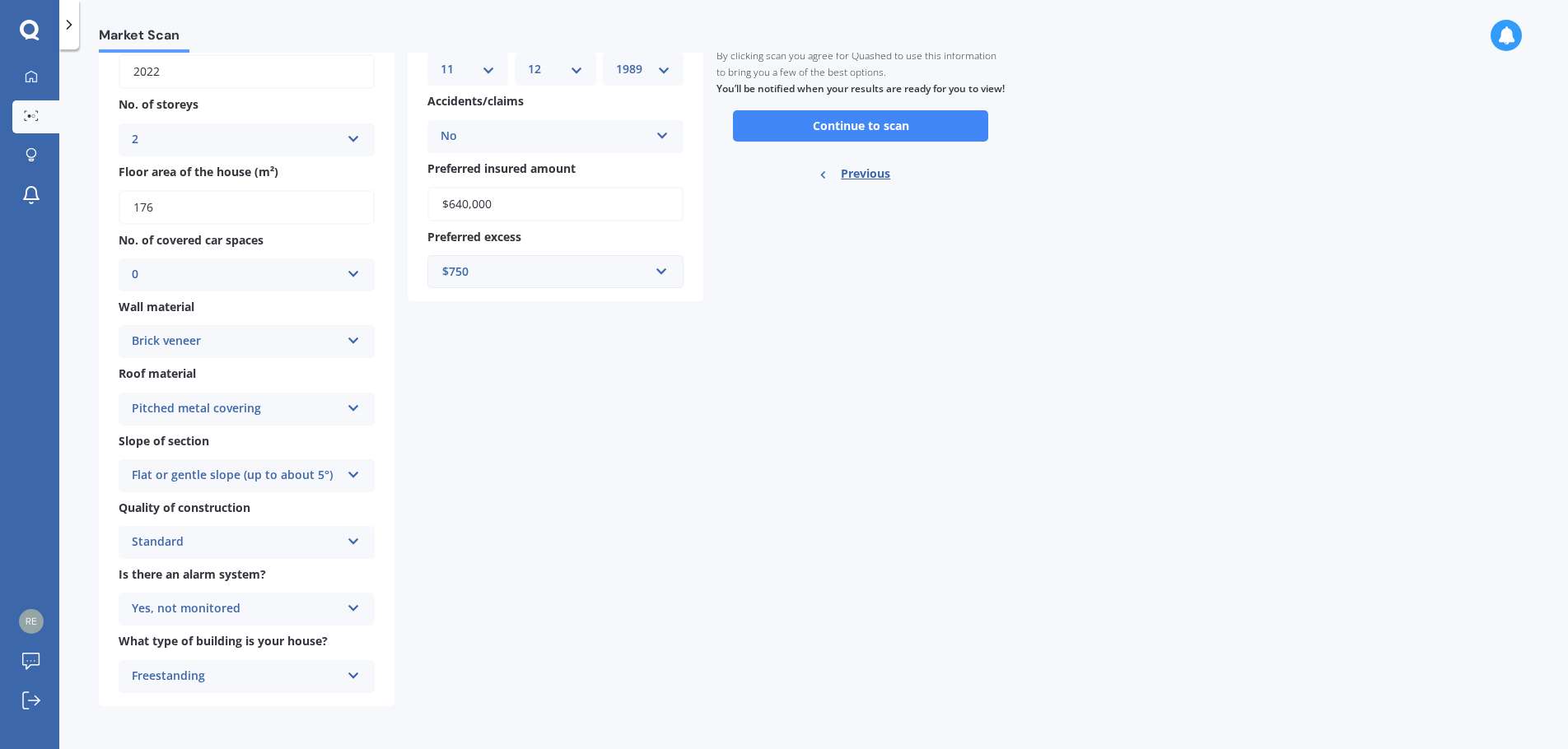
click at [854, 159] on div "Ready to go By clicking scan you agree for Quashed to use this information to b…" at bounding box center [861, 117] width 288 height 165
click at [881, 133] on button "Continue to scan" at bounding box center [860, 126] width 256 height 32
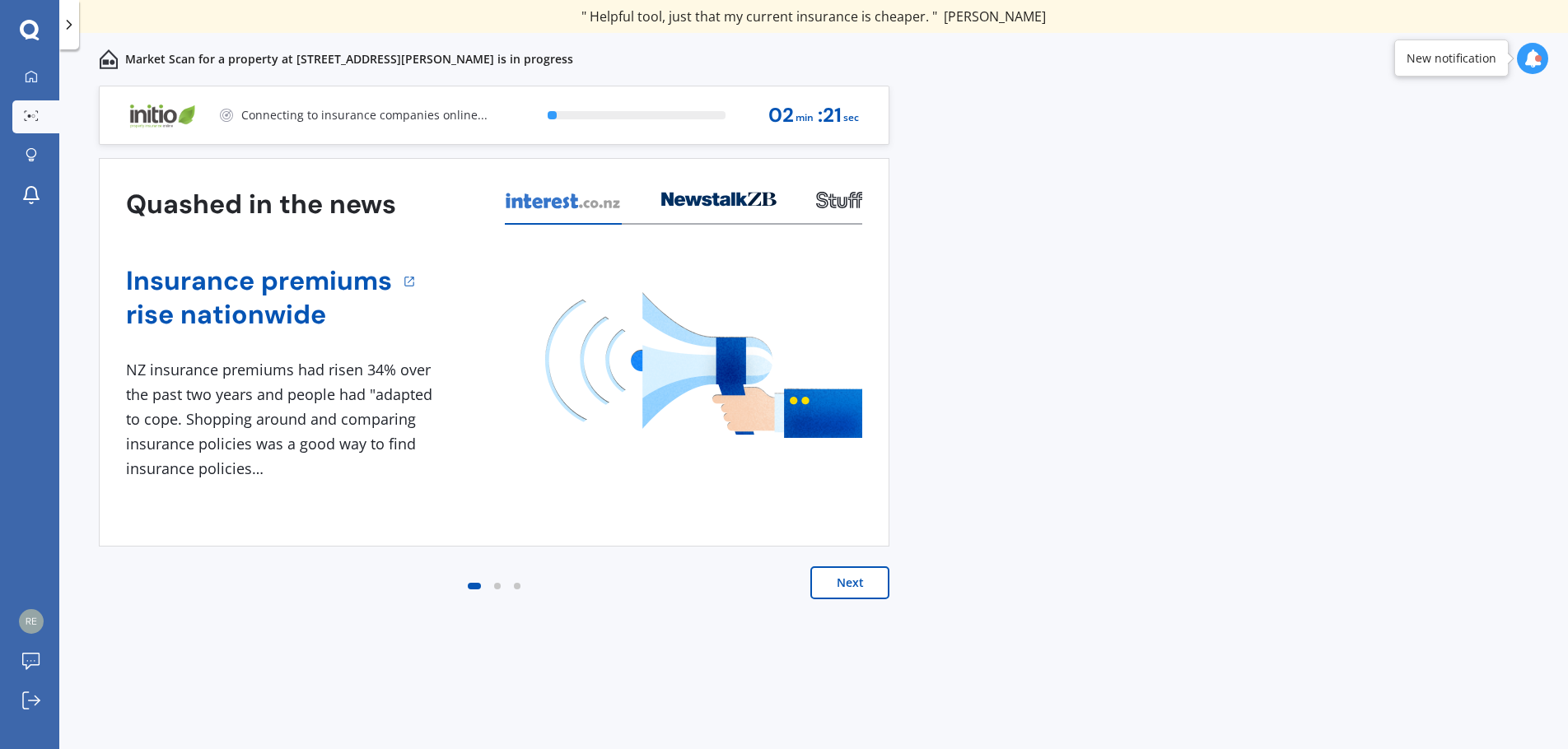
click at [814, 575] on button "Next" at bounding box center [849, 583] width 79 height 33
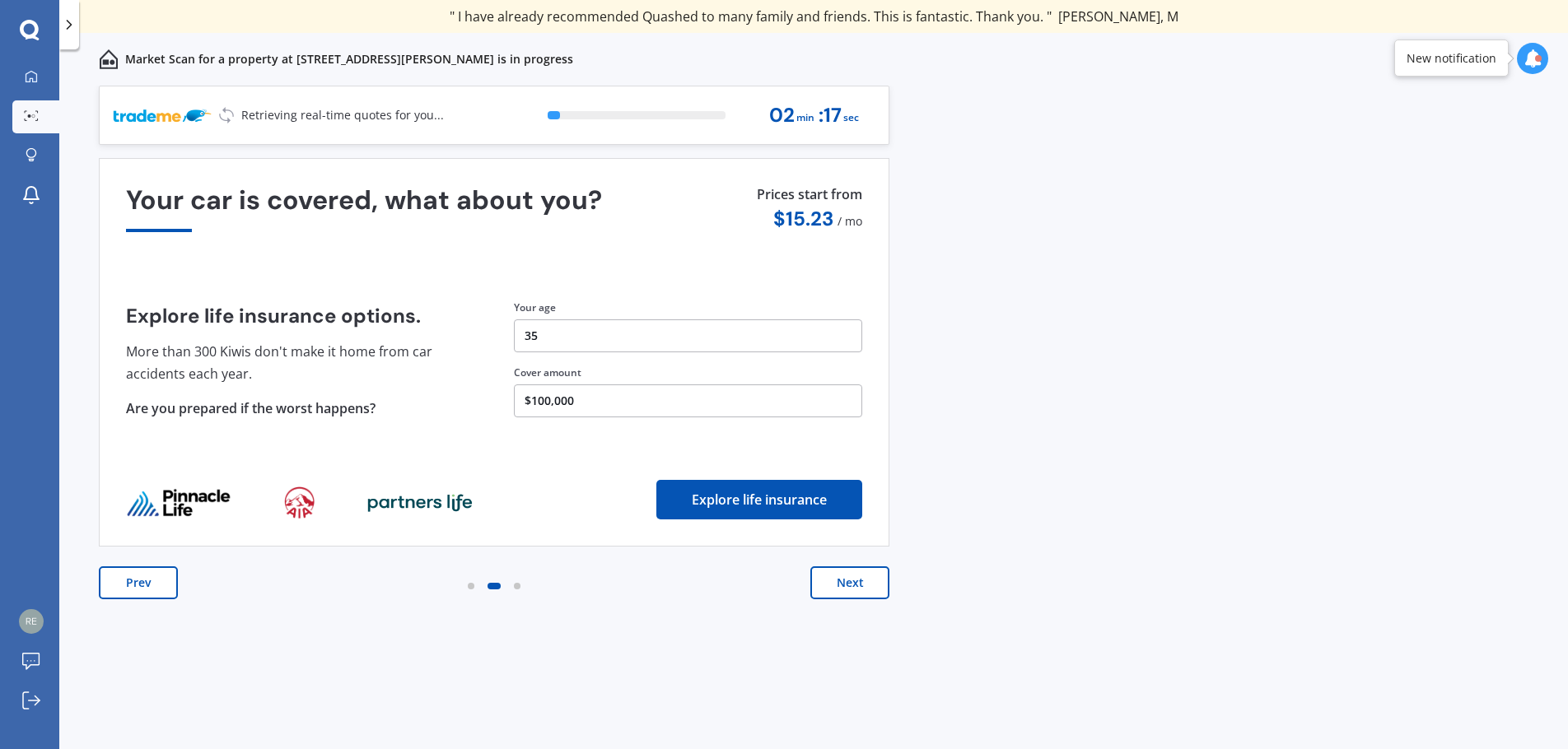
click at [849, 590] on button "Next" at bounding box center [849, 583] width 79 height 33
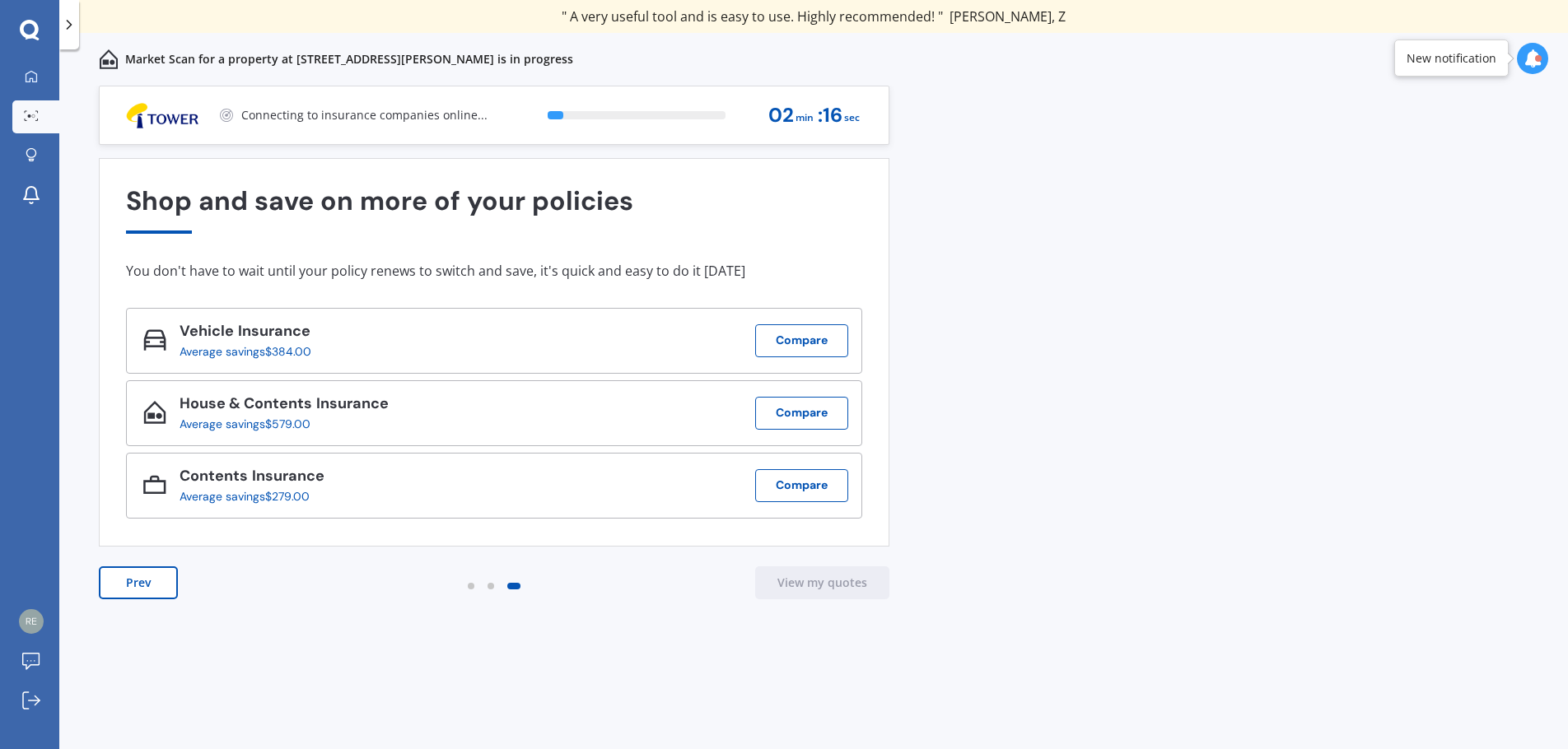
click at [1108, 213] on div "Previous 60,000+ Kiwis have signed up to shop and save on insurance with us " H…" at bounding box center [814, 435] width 1509 height 700
click at [486, 58] on p "Market Scan for a property at [STREET_ADDRESS][PERSON_NAME] is in progress" at bounding box center [349, 59] width 448 height 17
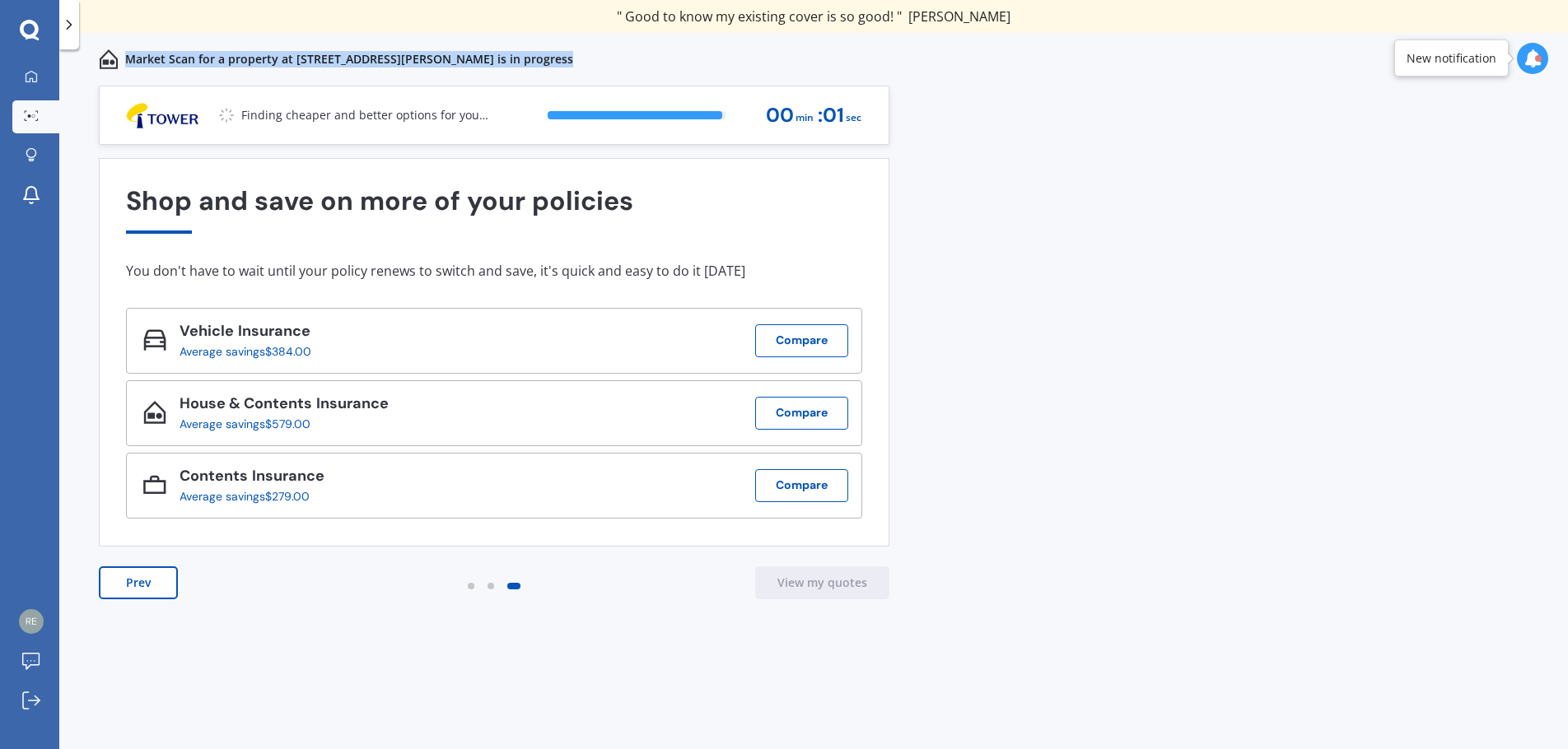
click at [486, 58] on p "Market Scan for a property at [STREET_ADDRESS][PERSON_NAME] is in progress" at bounding box center [349, 59] width 448 height 17
click at [446, 58] on p "Market Scan for a property at [STREET_ADDRESS][PERSON_NAME] is in progress" at bounding box center [349, 59] width 448 height 17
click at [453, 58] on p "Market Scan for a property at [STREET_ADDRESS][PERSON_NAME] is in progress" at bounding box center [349, 59] width 448 height 17
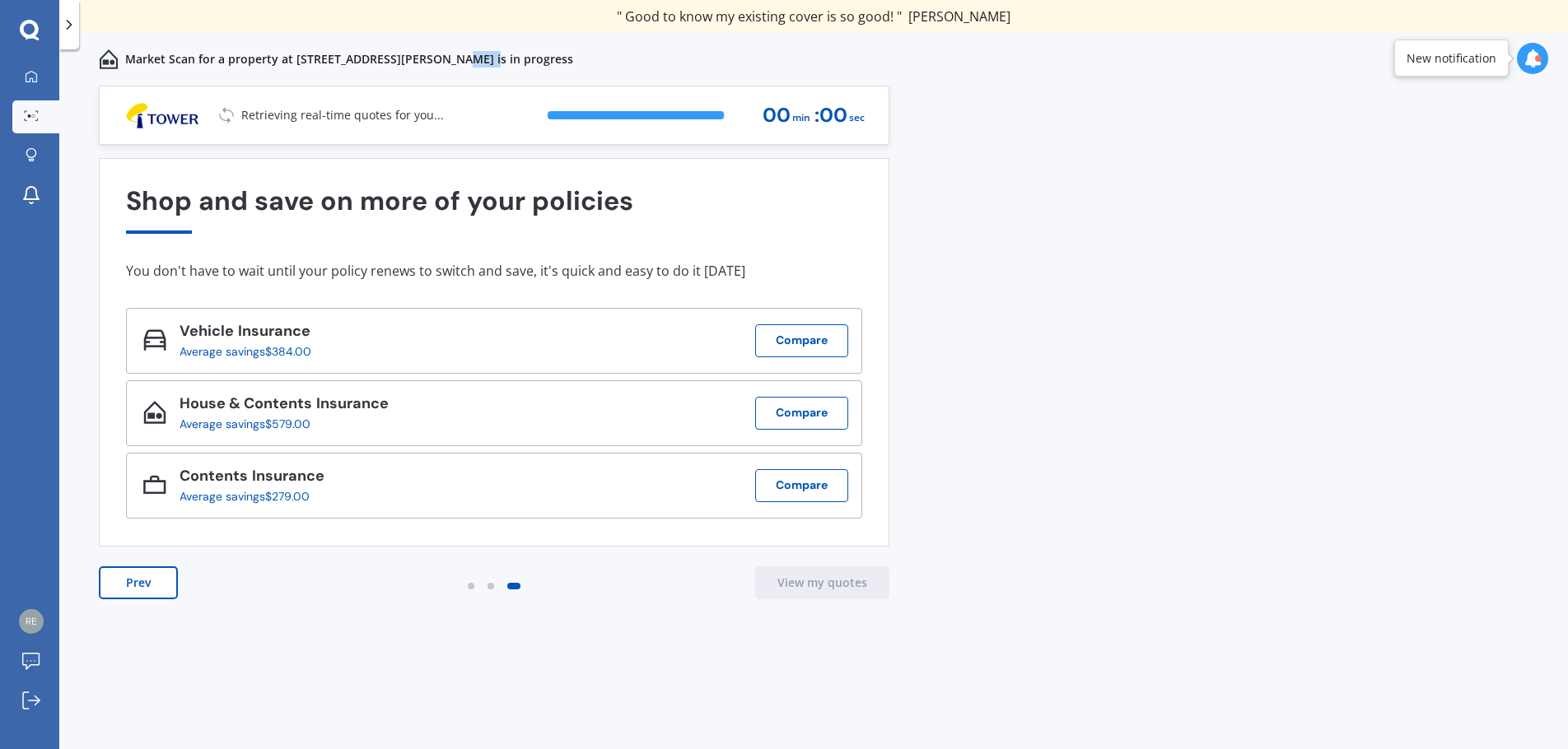
click at [453, 58] on p "Market Scan for a property at [STREET_ADDRESS][PERSON_NAME] is in progress" at bounding box center [349, 59] width 448 height 17
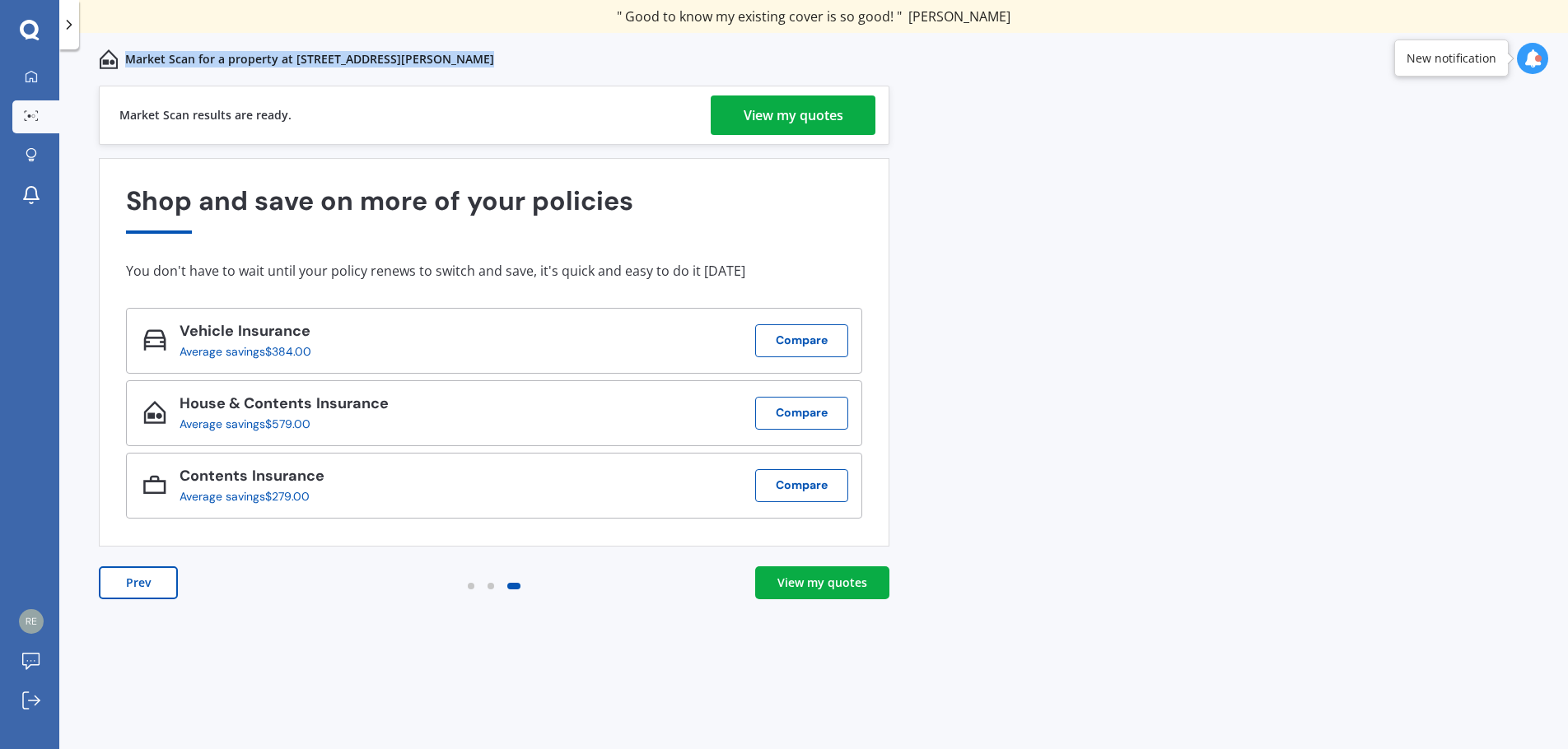
click at [810, 120] on div "View my quotes" at bounding box center [794, 115] width 100 height 39
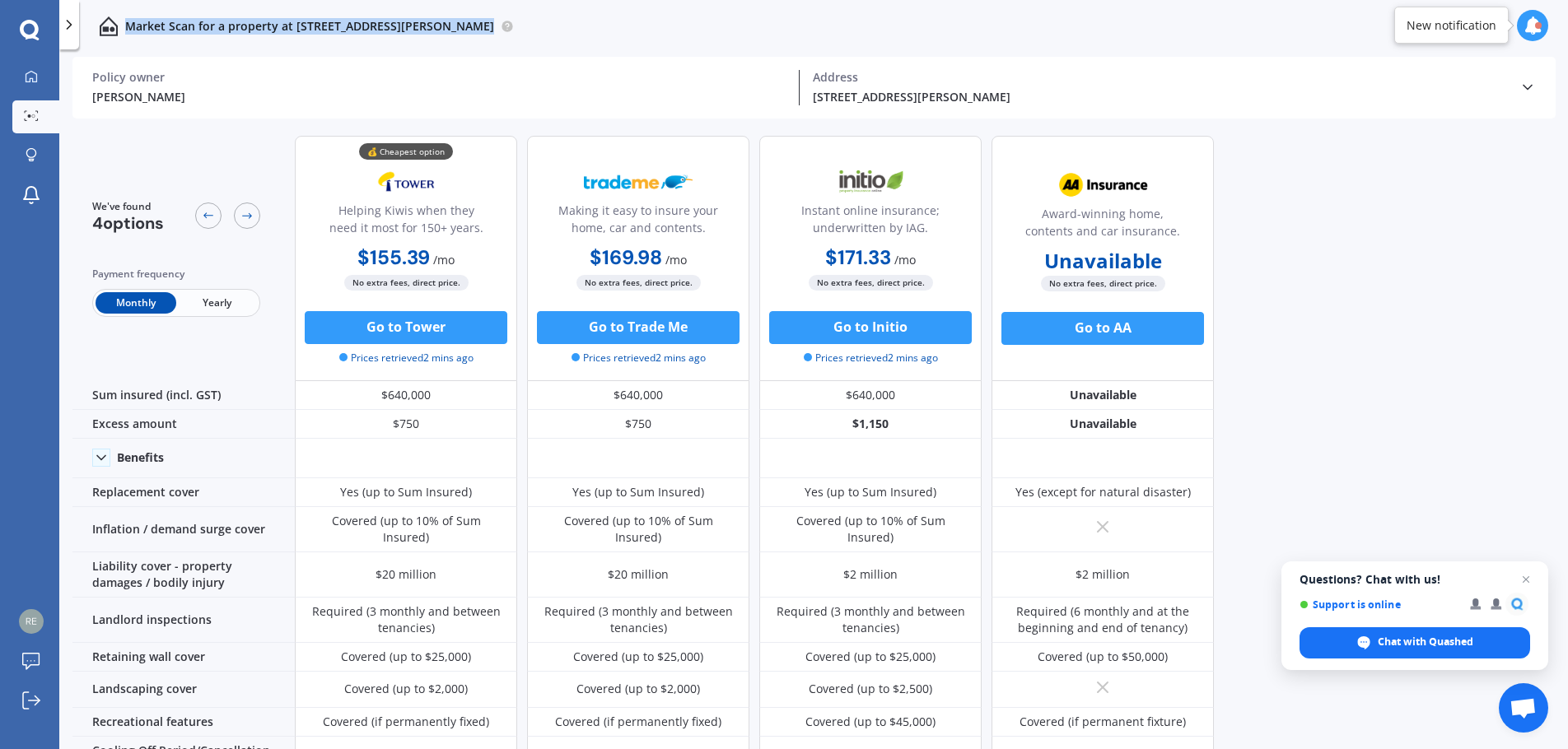
click at [1330, 193] on div "We've found 4 options Payment frequency Monthly Yearly 💰 Cheapest option Helpin…" at bounding box center [820, 438] width 1496 height 631
click at [218, 308] on span "Yearly" at bounding box center [217, 303] width 81 height 22
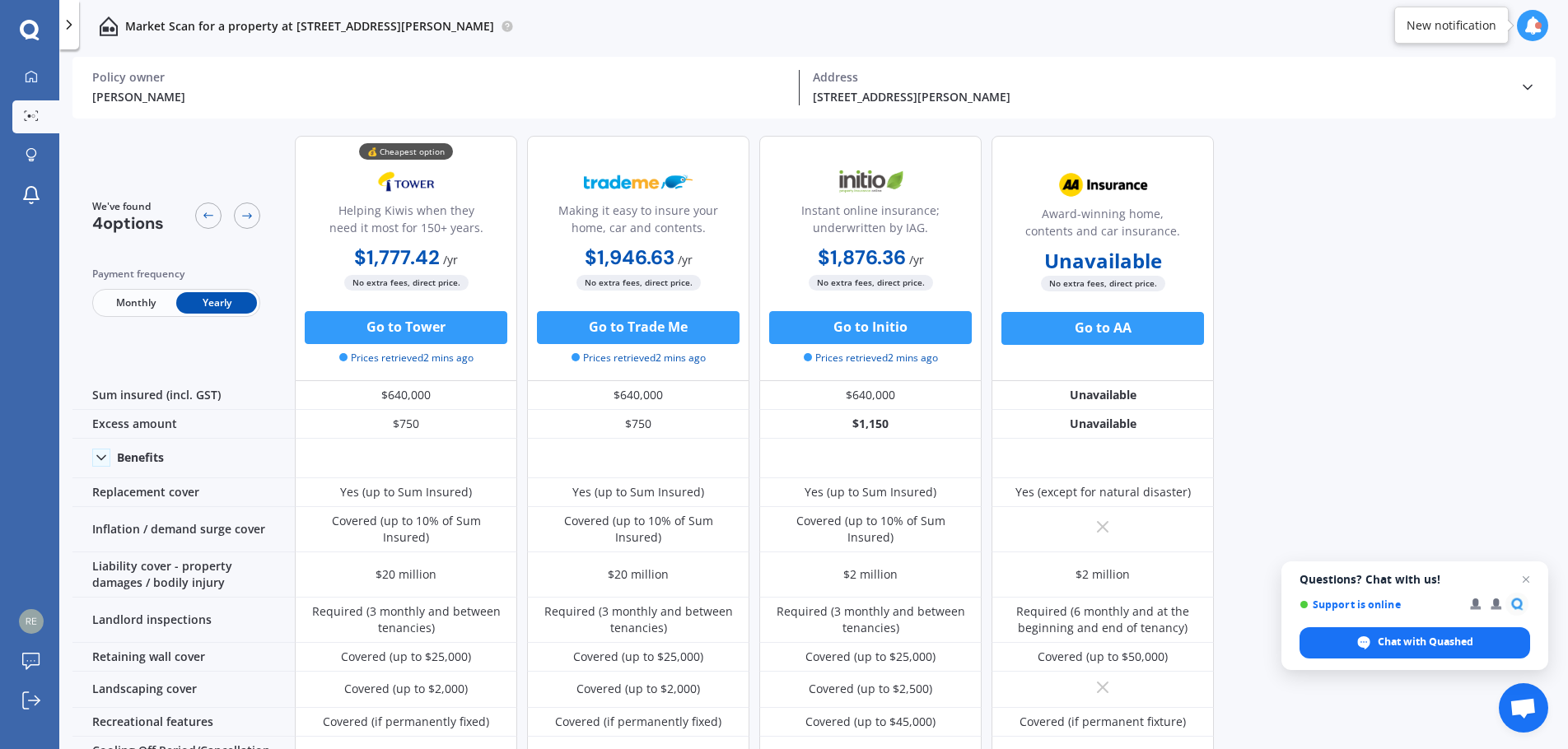
click at [1259, 265] on div "We've found 4 options Payment frequency Monthly Yearly 💰 Cheapest option Helpin…" at bounding box center [820, 438] width 1496 height 631
click at [1307, 219] on div "We've found 4 options Payment frequency Monthly Yearly 💰 Cheapest option Helpin…" at bounding box center [820, 438] width 1496 height 631
click at [255, 221] on div at bounding box center [247, 216] width 27 height 27
click at [217, 220] on div at bounding box center [208, 216] width 27 height 27
click at [239, 212] on div at bounding box center [247, 216] width 27 height 27
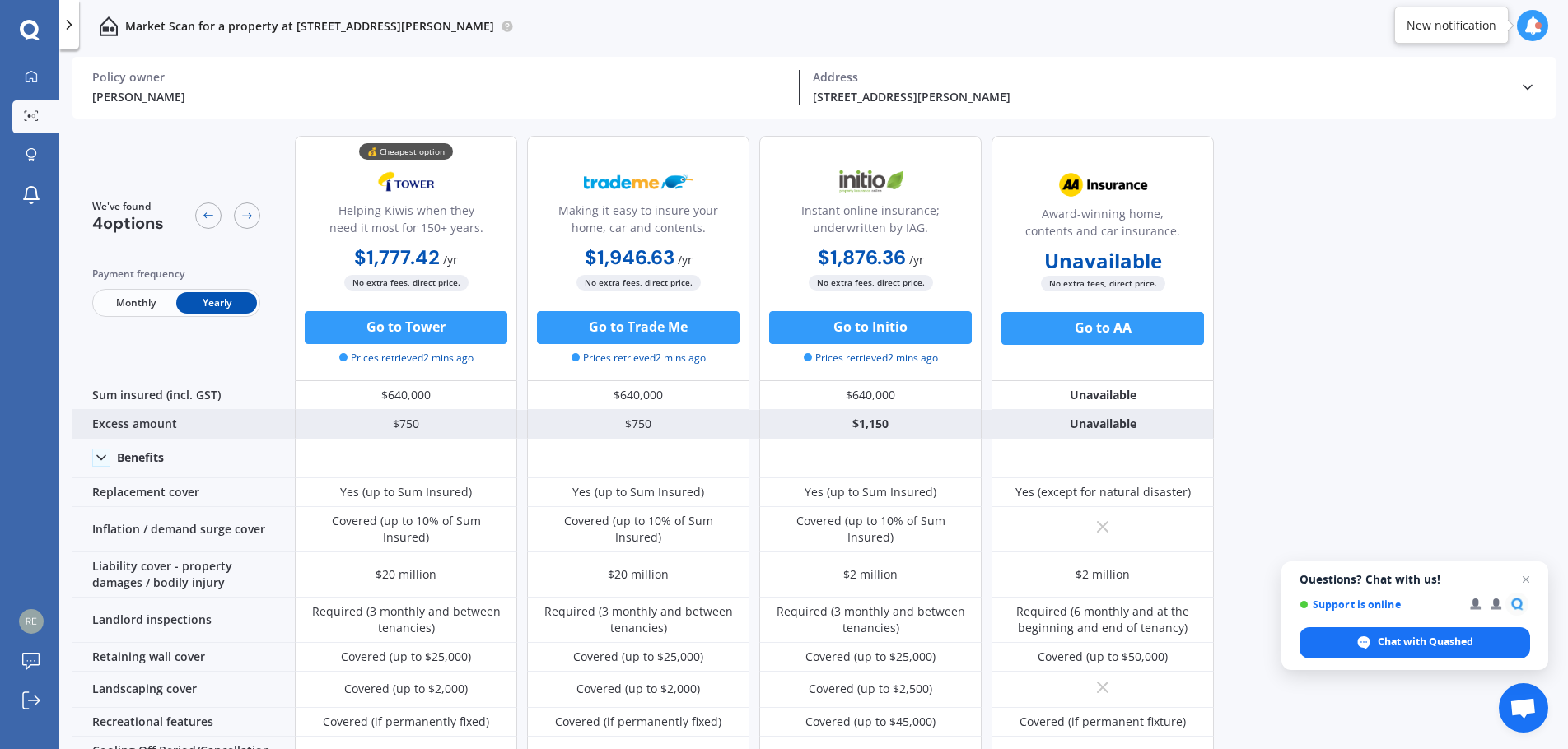
click at [872, 425] on div "$1,150" at bounding box center [870, 424] width 222 height 29
click at [879, 428] on div "$1,150" at bounding box center [870, 424] width 222 height 29
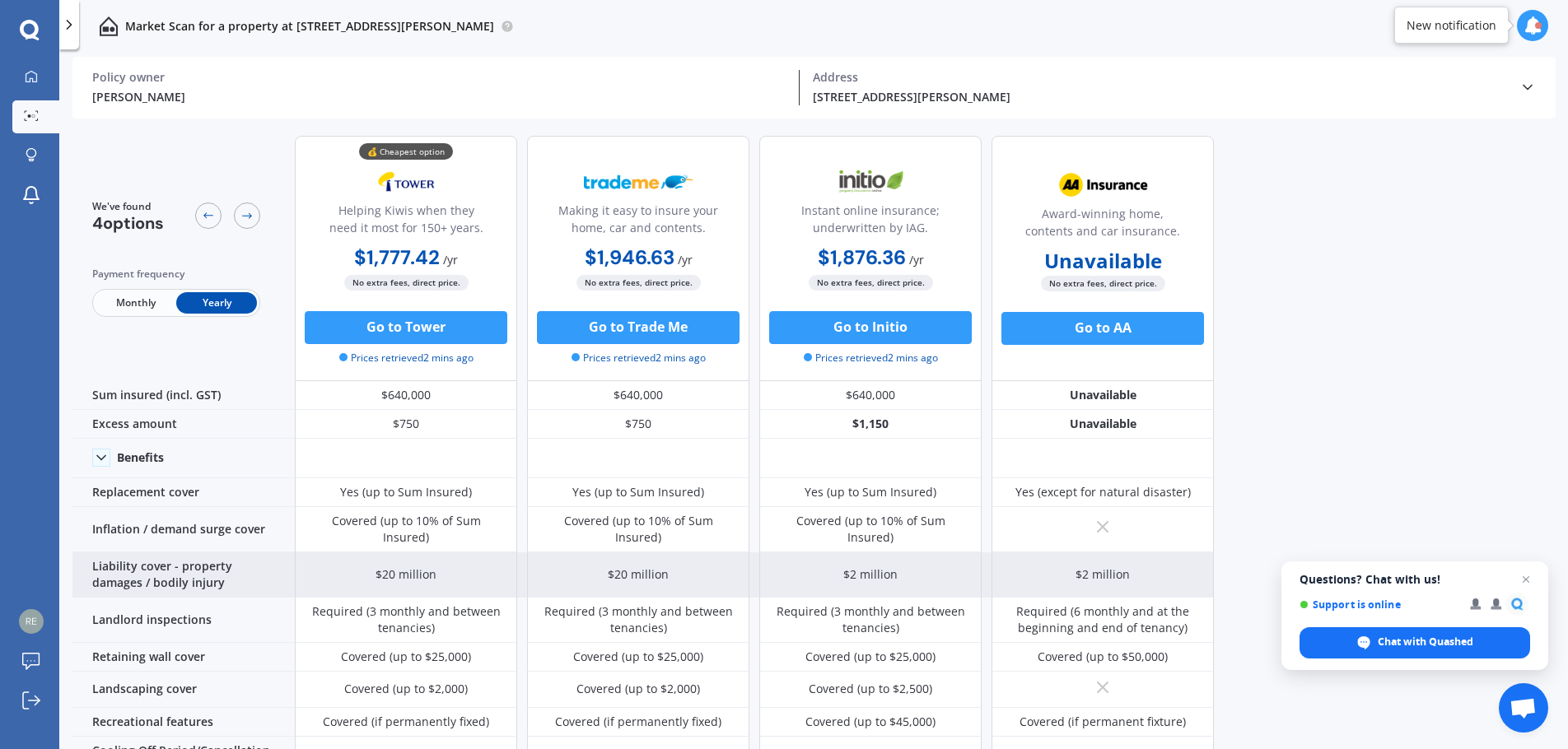
click at [641, 568] on div "$20 million" at bounding box center [638, 575] width 61 height 17
click at [600, 568] on div "$20 million" at bounding box center [638, 575] width 222 height 45
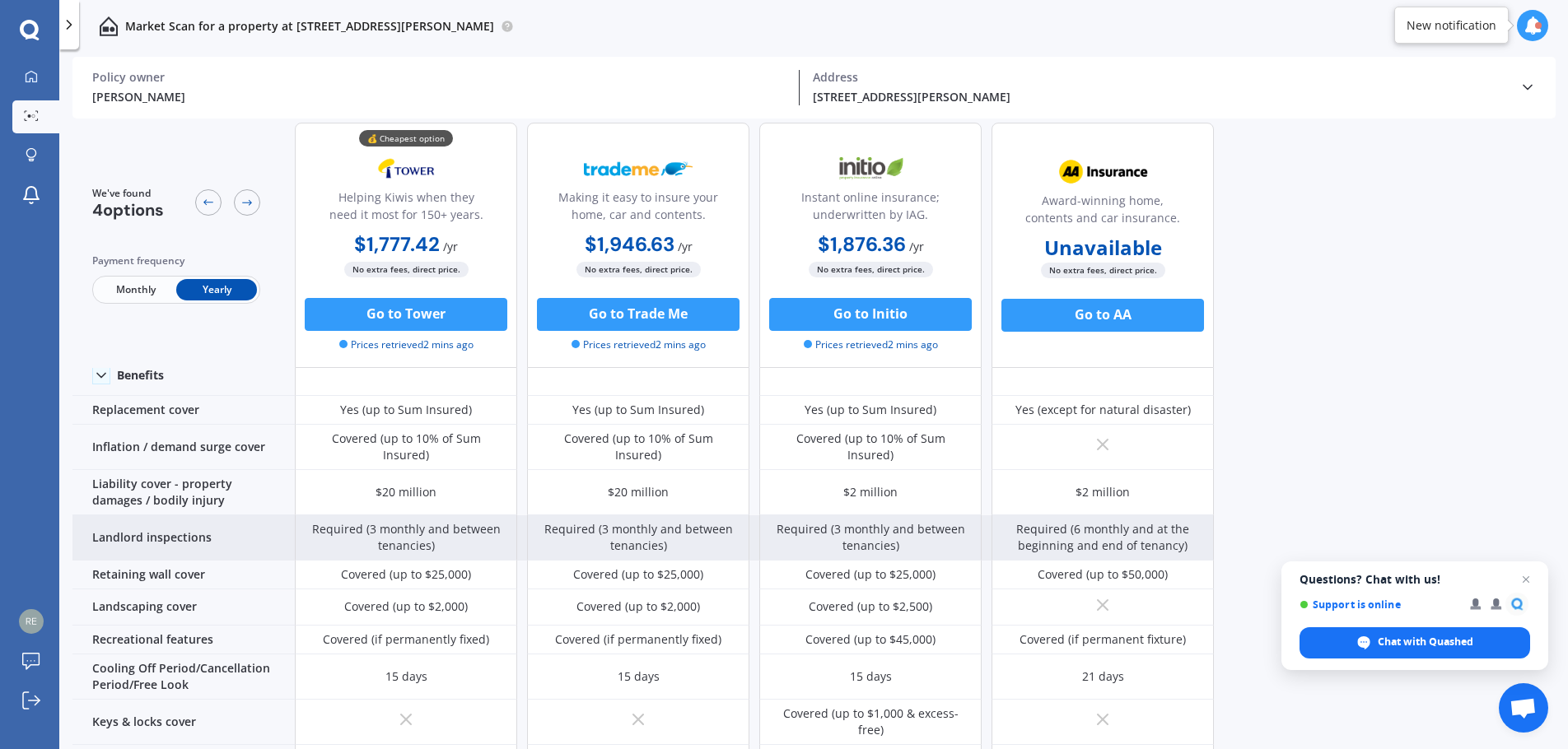
click at [648, 547] on div "Required (3 monthly and between tenancies)" at bounding box center [638, 538] width 222 height 45
click at [647, 547] on div "Required (3 monthly and between tenancies)" at bounding box center [638, 538] width 222 height 45
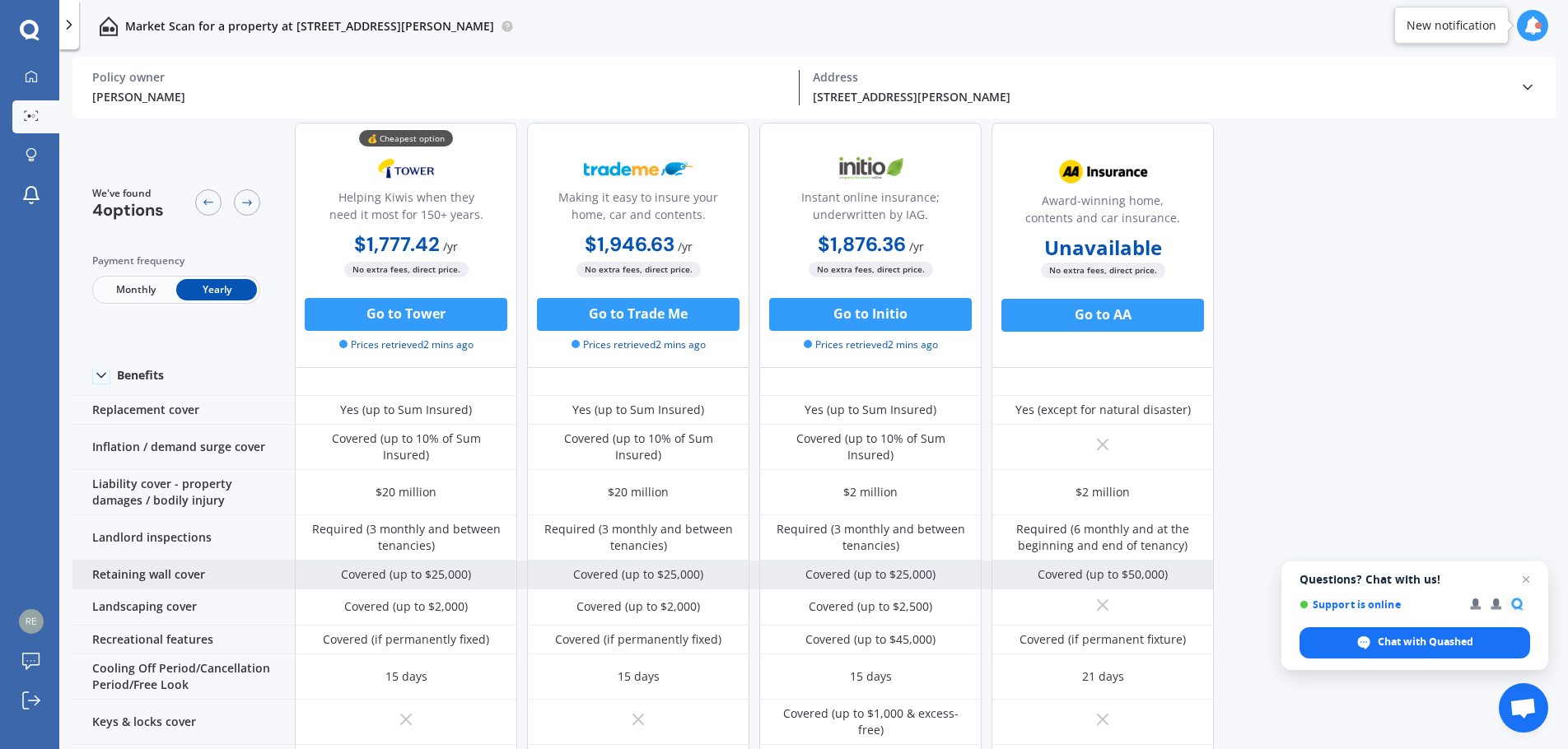
click at [616, 573] on div "Covered (up to $25,000)" at bounding box center [638, 575] width 130 height 17
click at [615, 573] on div "Covered (up to $25,000)" at bounding box center [638, 575] width 130 height 17
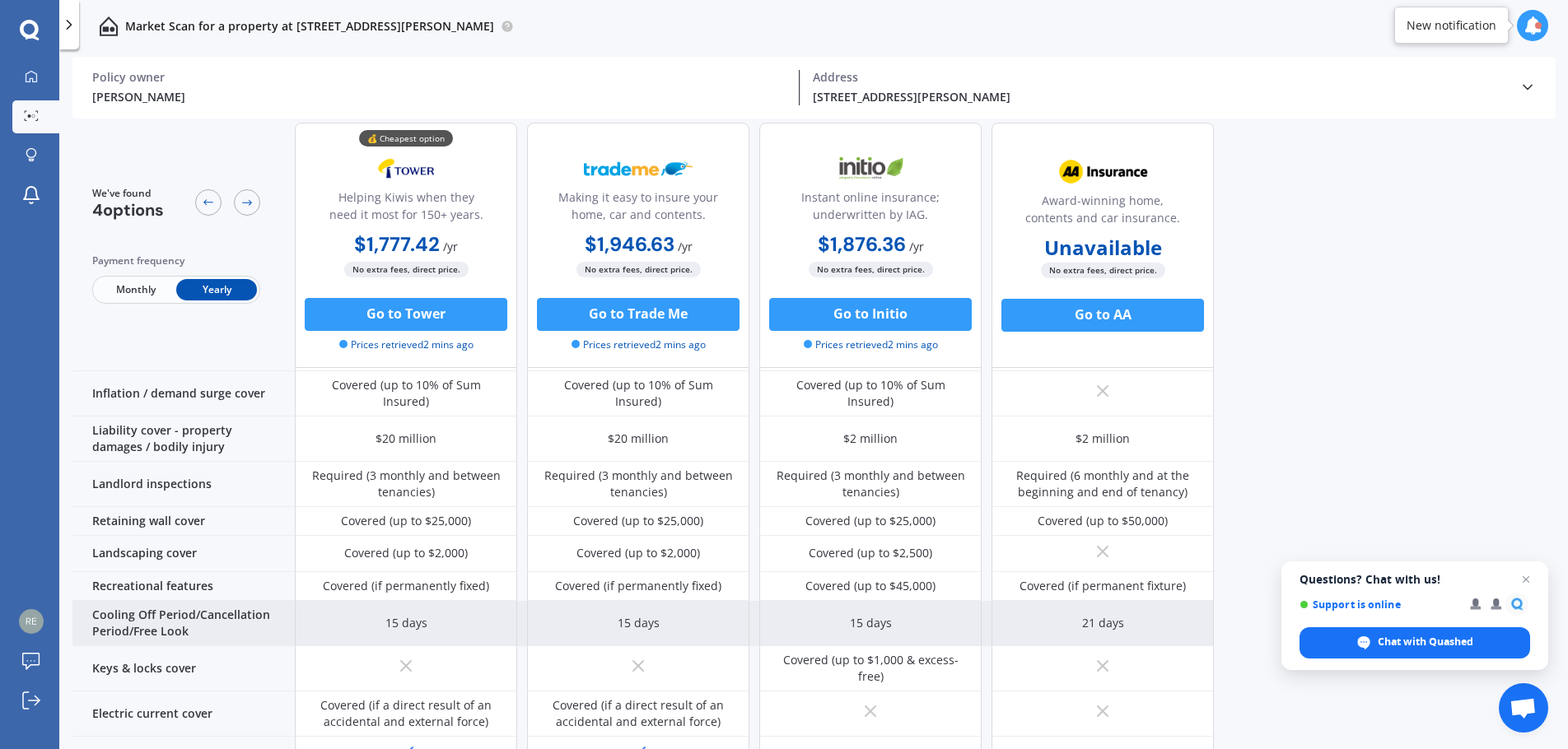
scroll to position [165, 0]
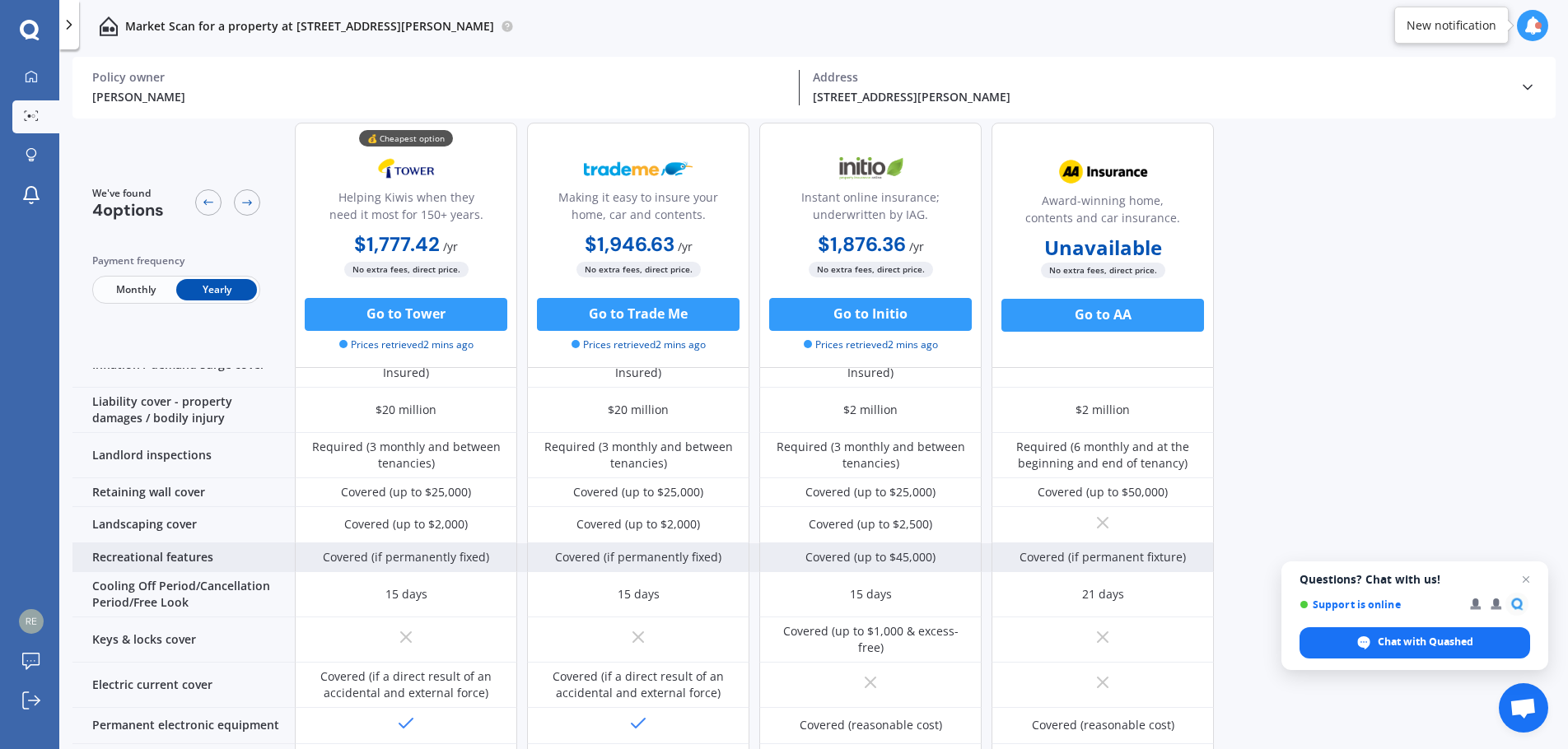
click at [668, 553] on div "Covered (if permanently fixed)" at bounding box center [639, 558] width 167 height 17
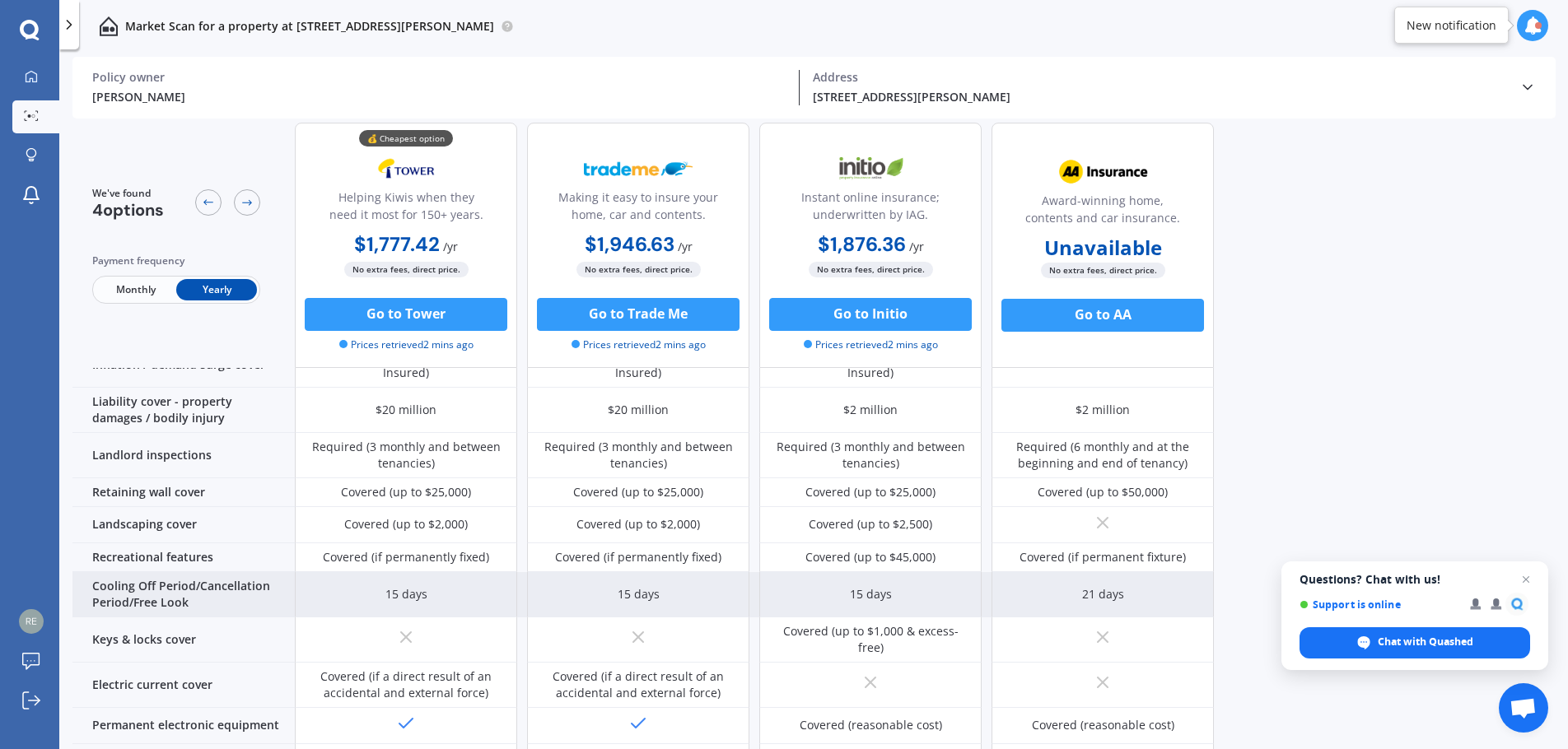
click at [638, 586] on div "15 days" at bounding box center [639, 594] width 42 height 17
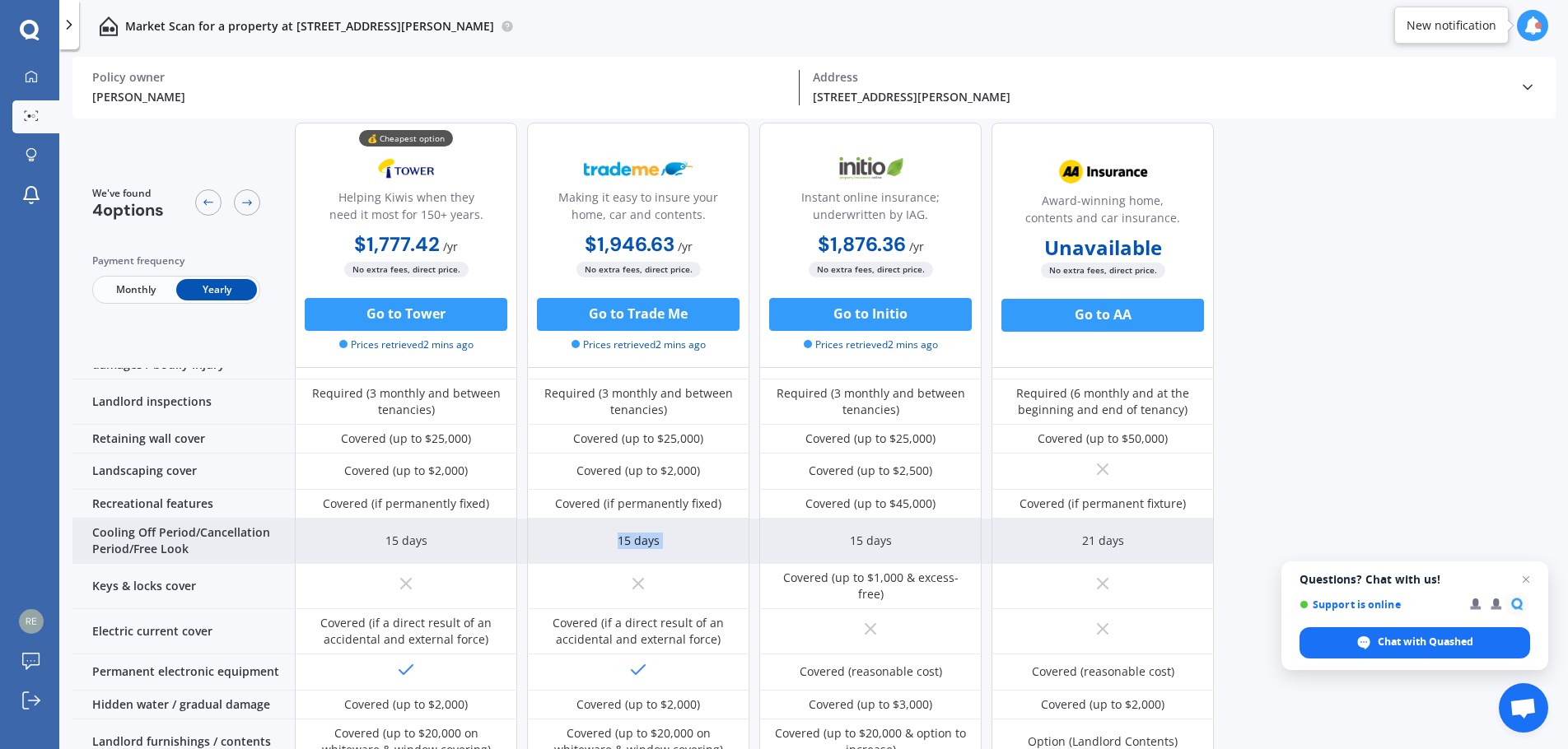
scroll to position [247, 0]
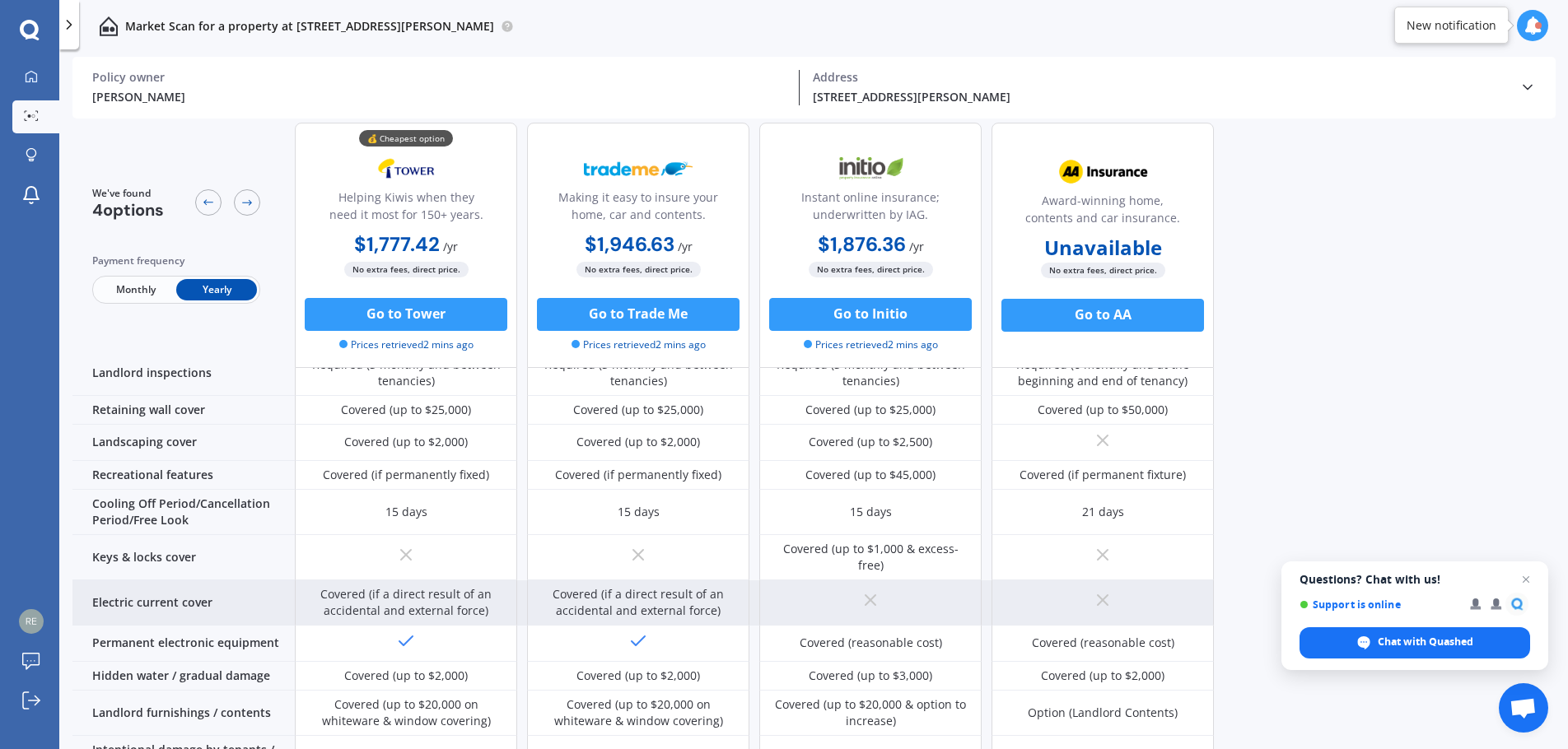
click at [631, 586] on div "Covered (if a direct result of an accidental and external force)" at bounding box center [638, 603] width 197 height 33
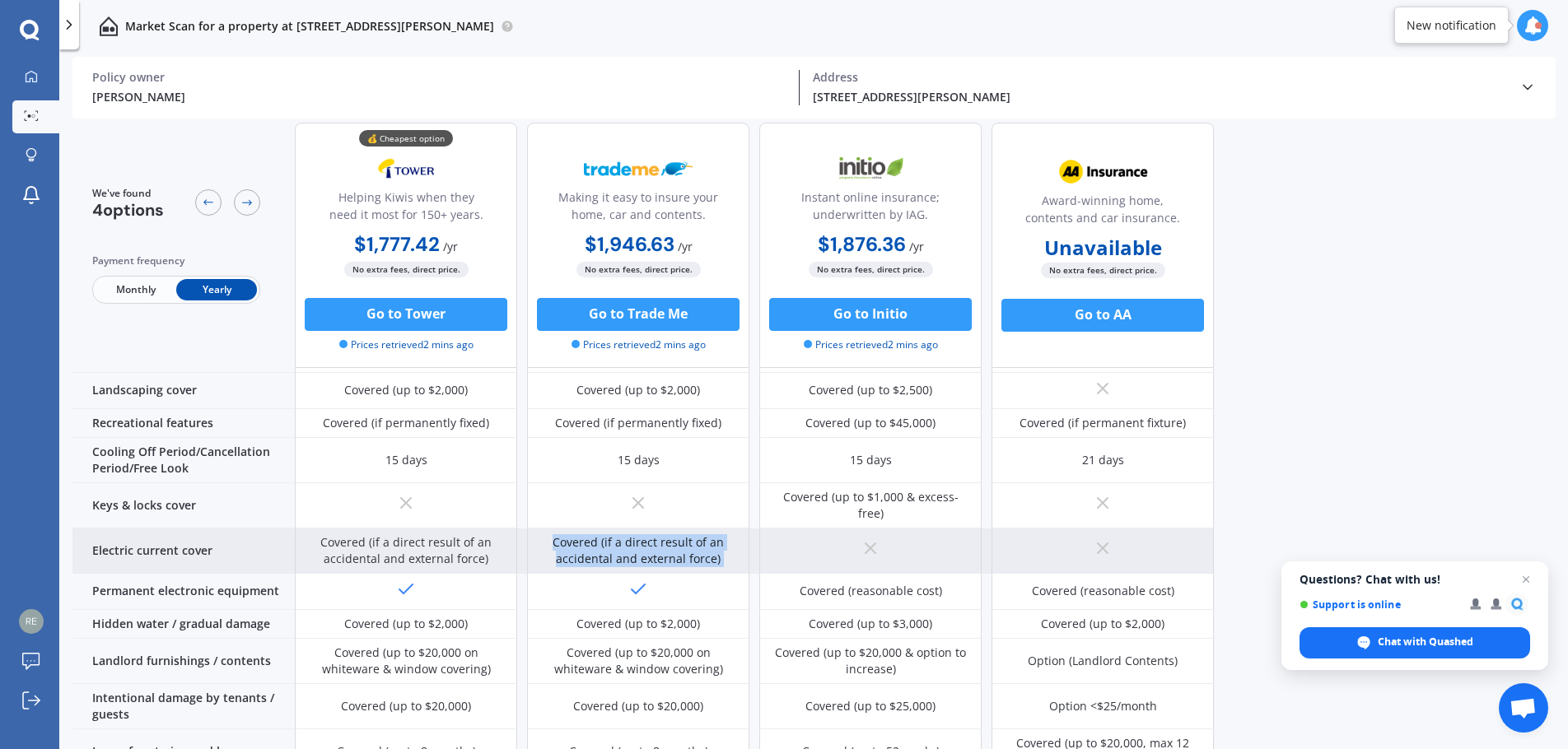
scroll to position [412, 0]
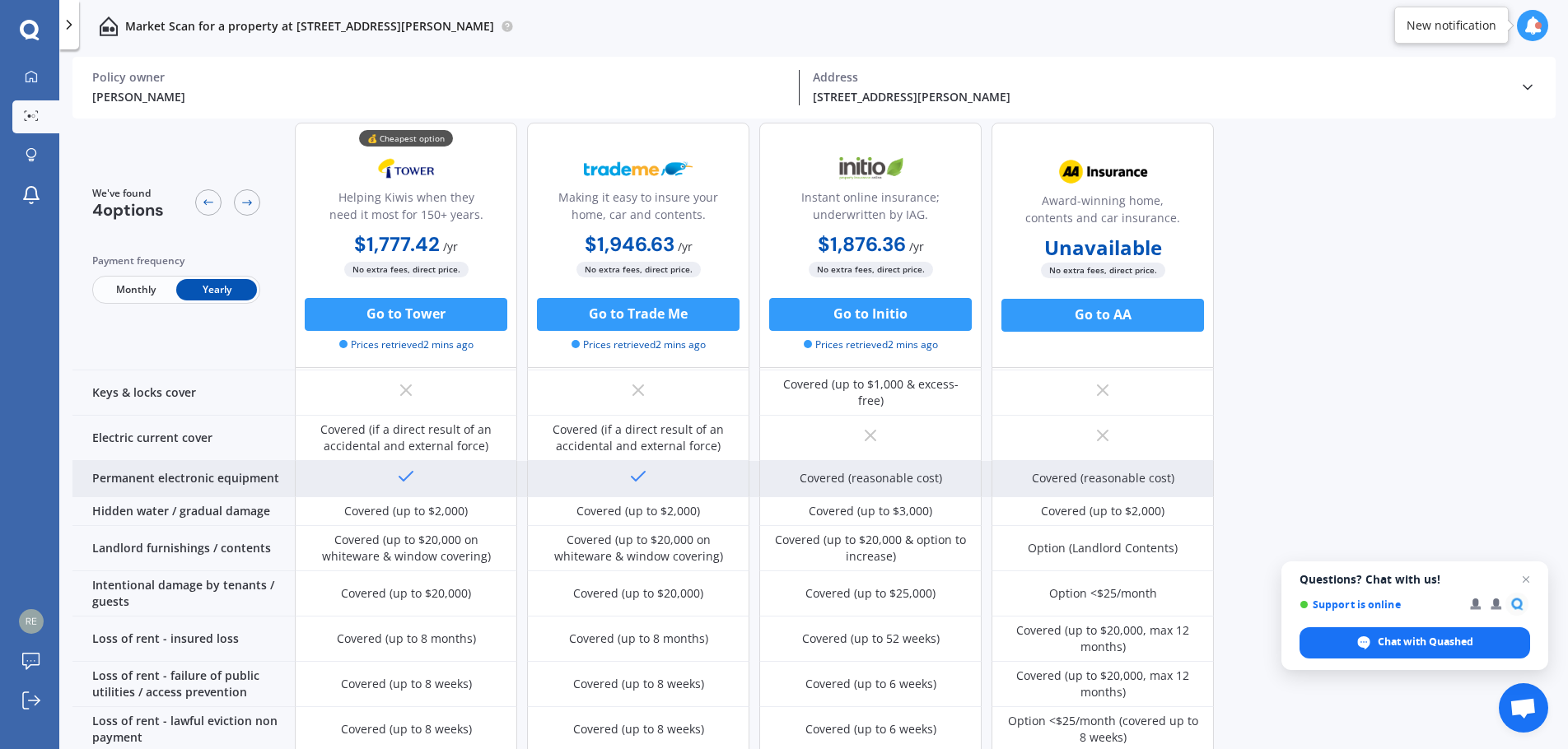
click at [646, 467] on icon at bounding box center [639, 477] width 20 height 20
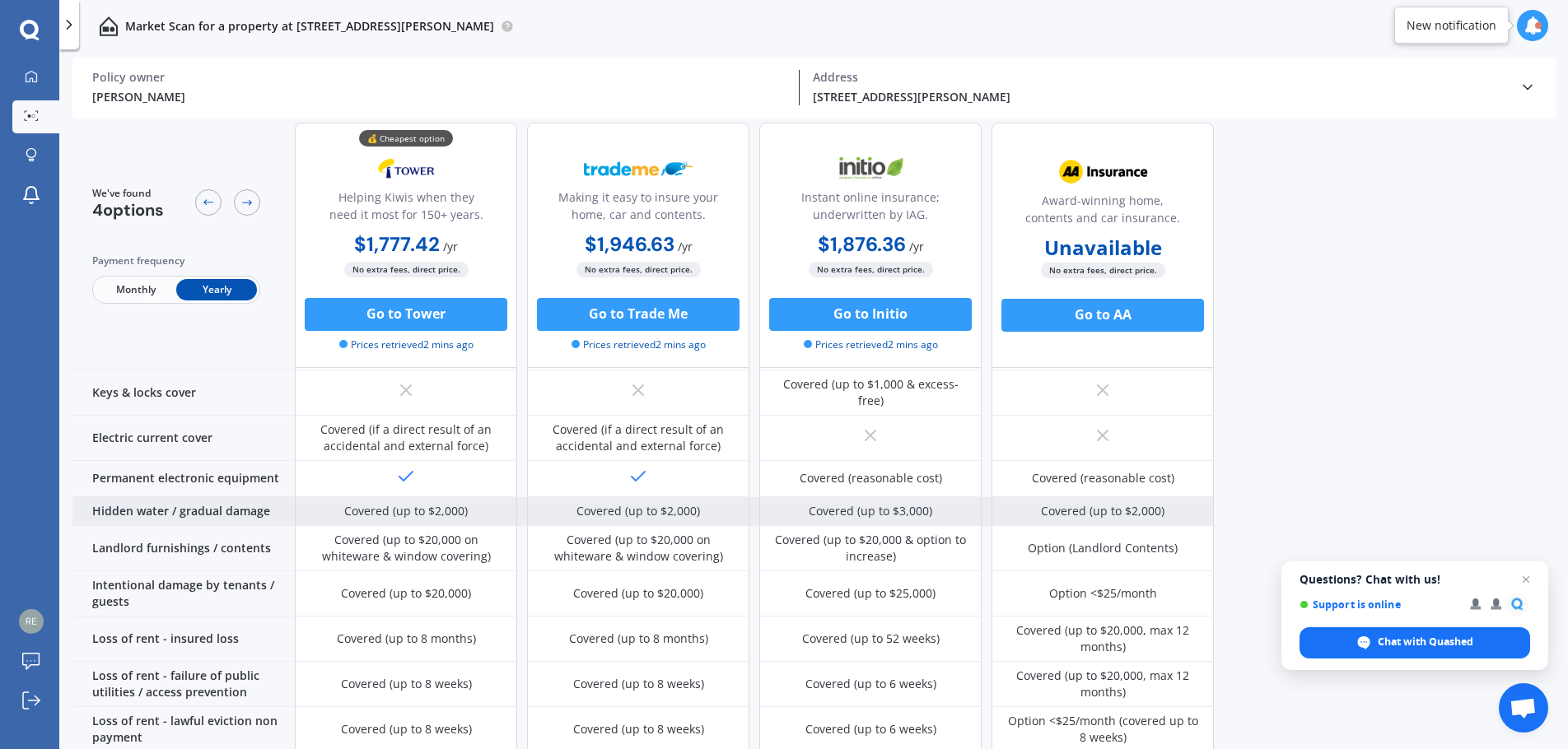
click at [632, 503] on div "Covered (up to $2,000)" at bounding box center [638, 511] width 123 height 17
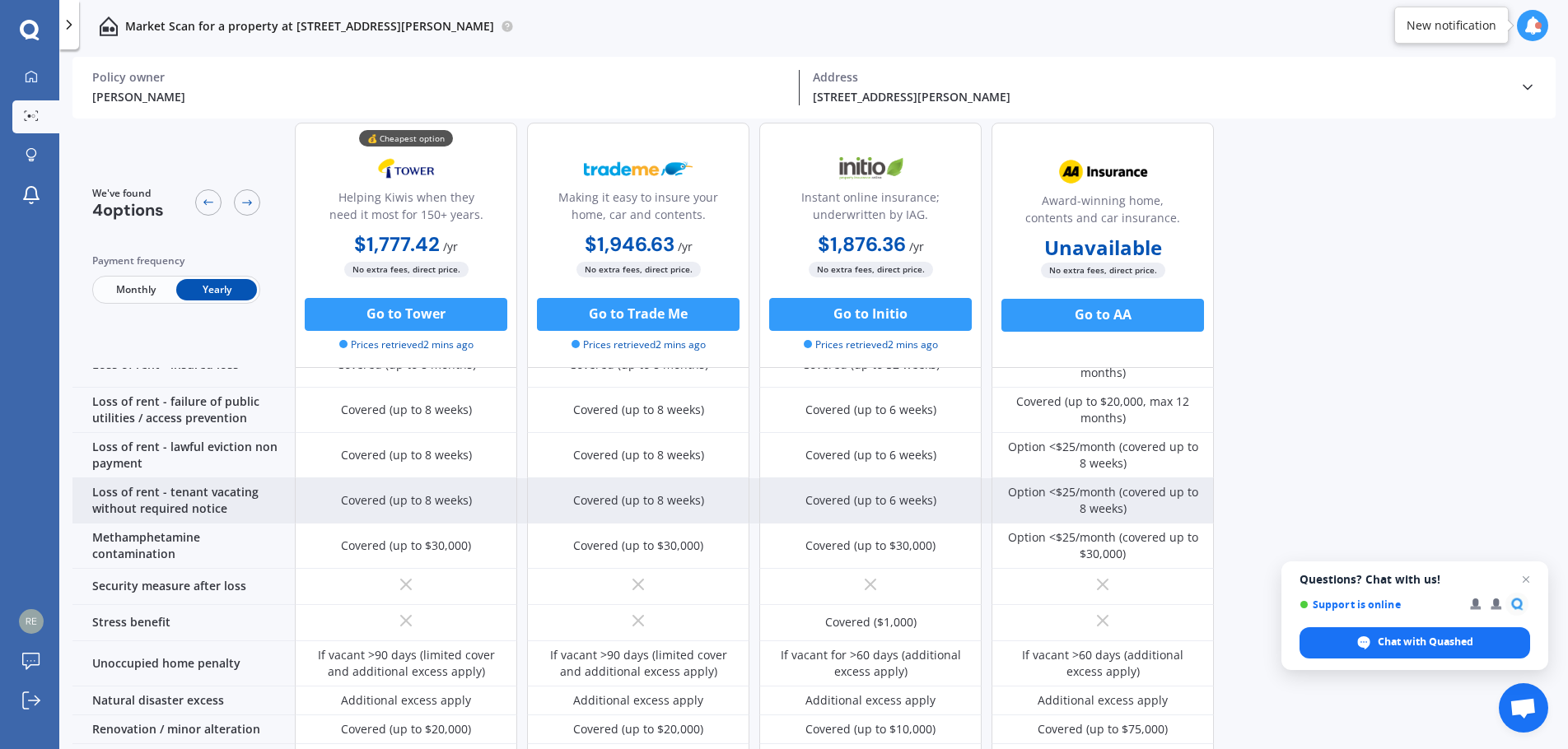
scroll to position [598, 0]
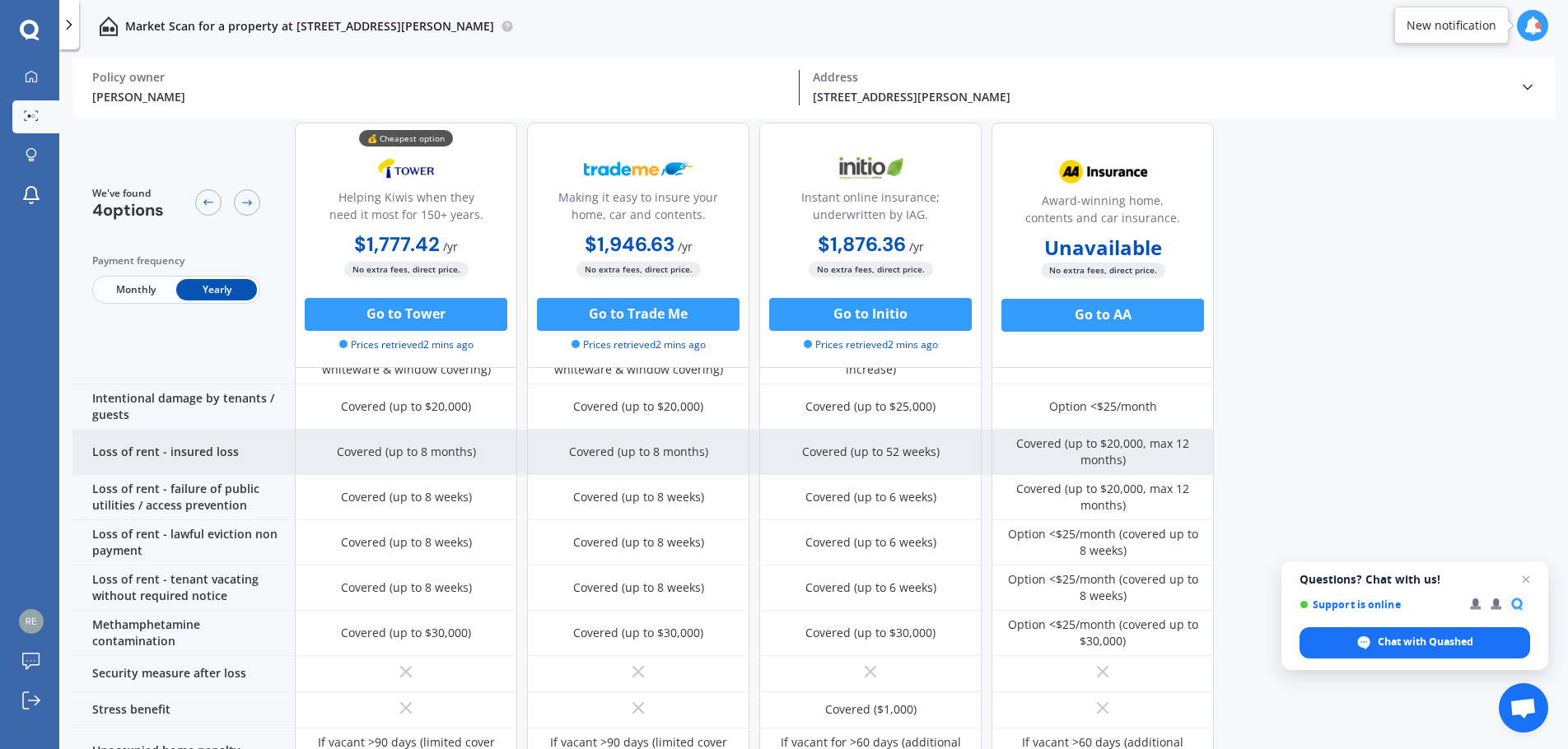
click at [436, 444] on div "Covered (up to 8 months)" at bounding box center [406, 452] width 139 height 17
click at [432, 444] on div "Covered (up to 8 months)" at bounding box center [406, 452] width 139 height 17
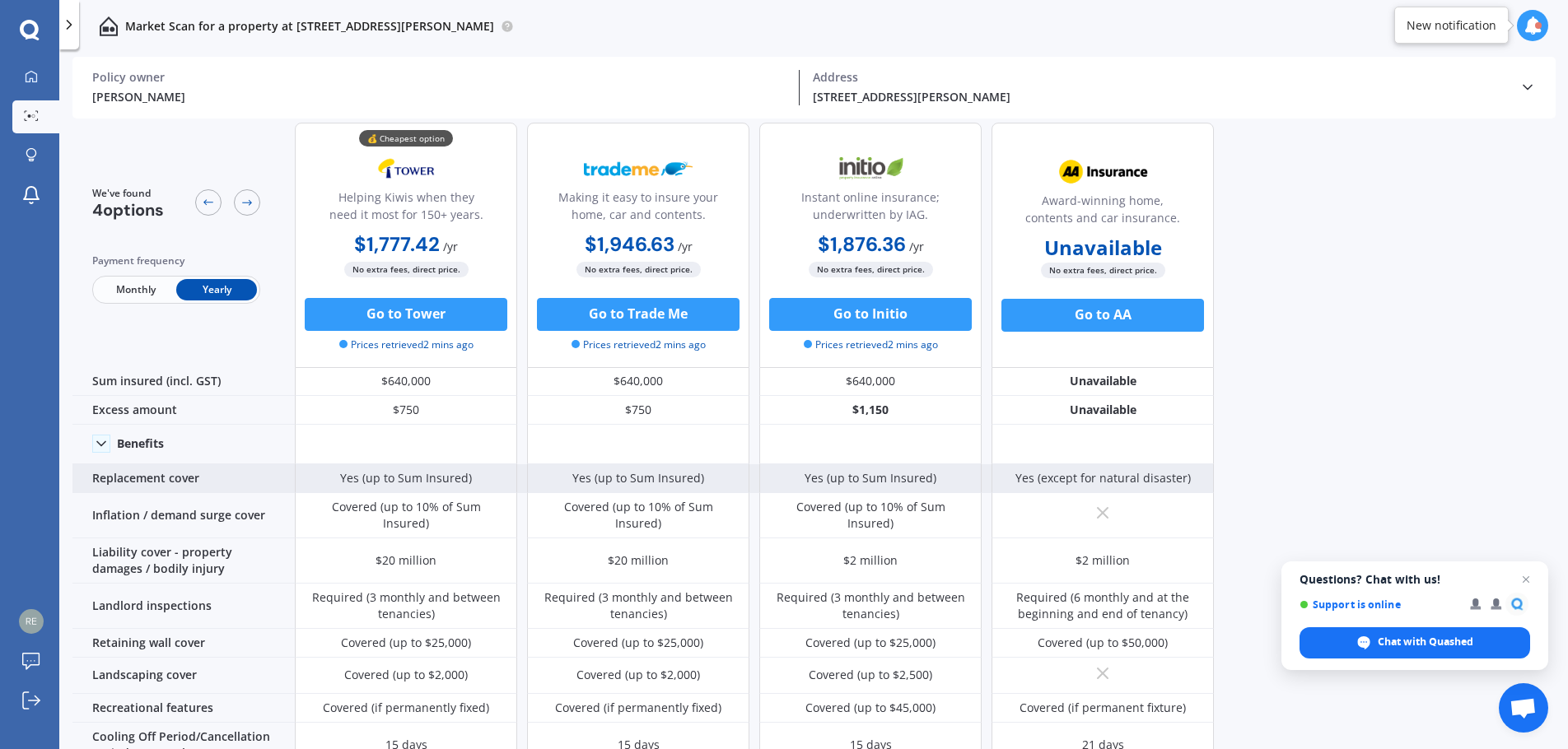
scroll to position [0, 0]
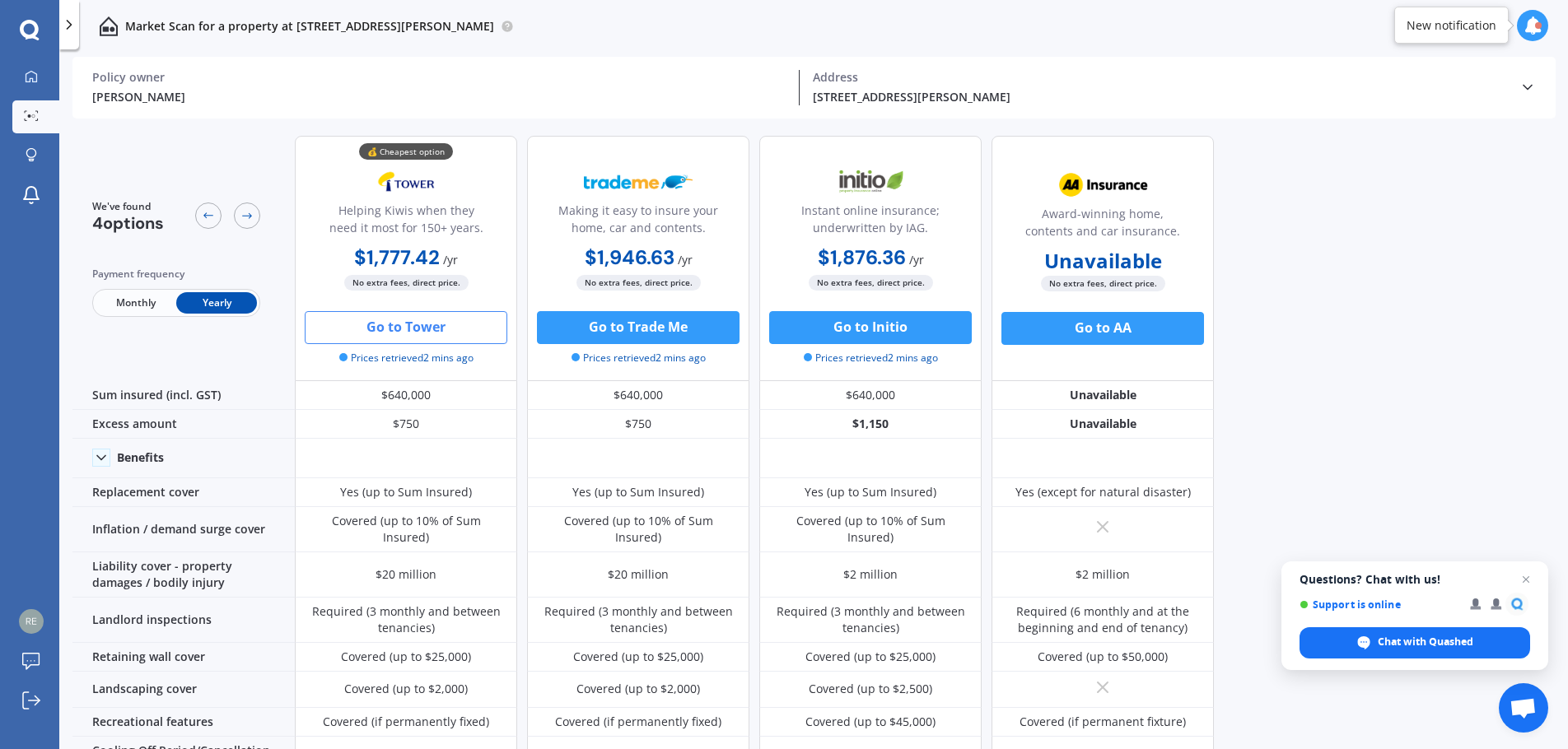
click at [426, 320] on button "Go to Tower" at bounding box center [406, 328] width 202 height 33
